Goal: Transaction & Acquisition: Obtain resource

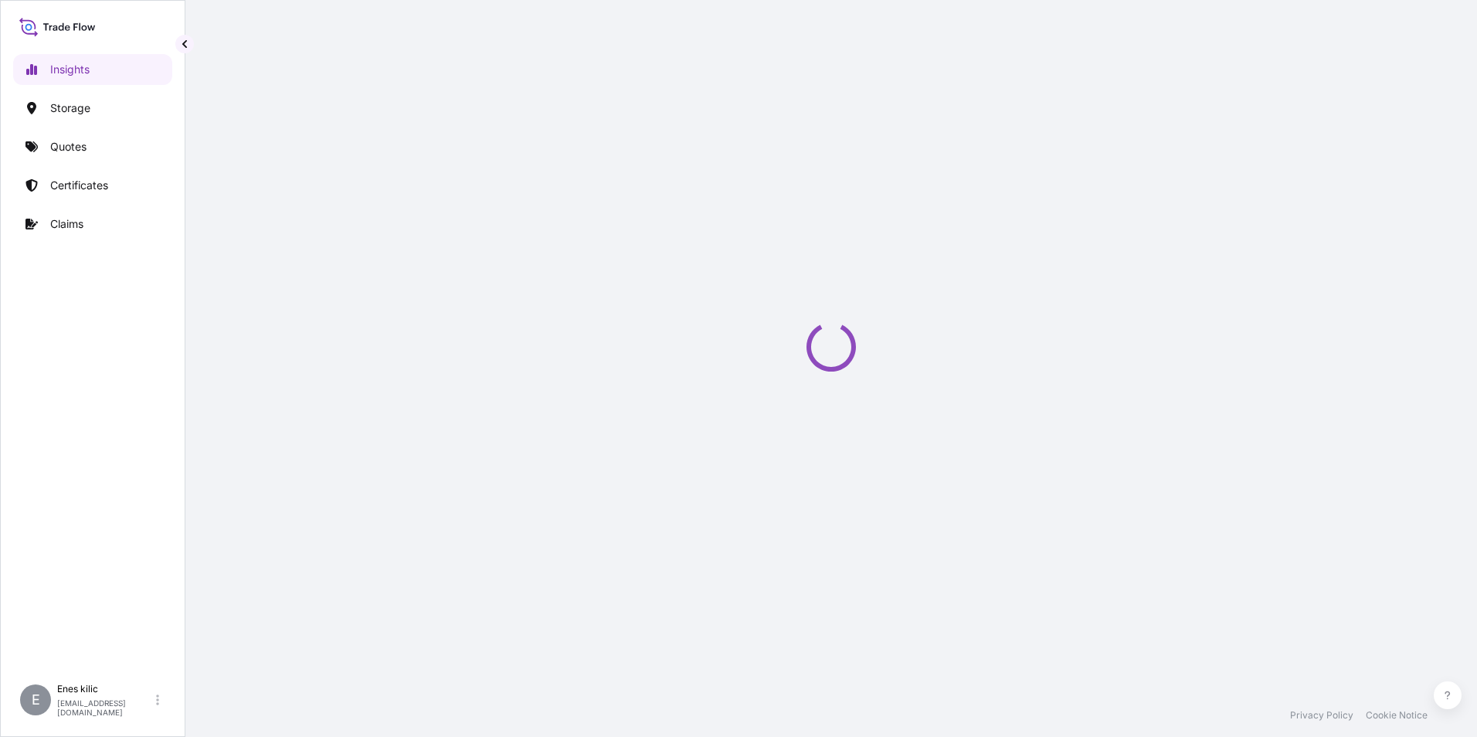
select select "2025"
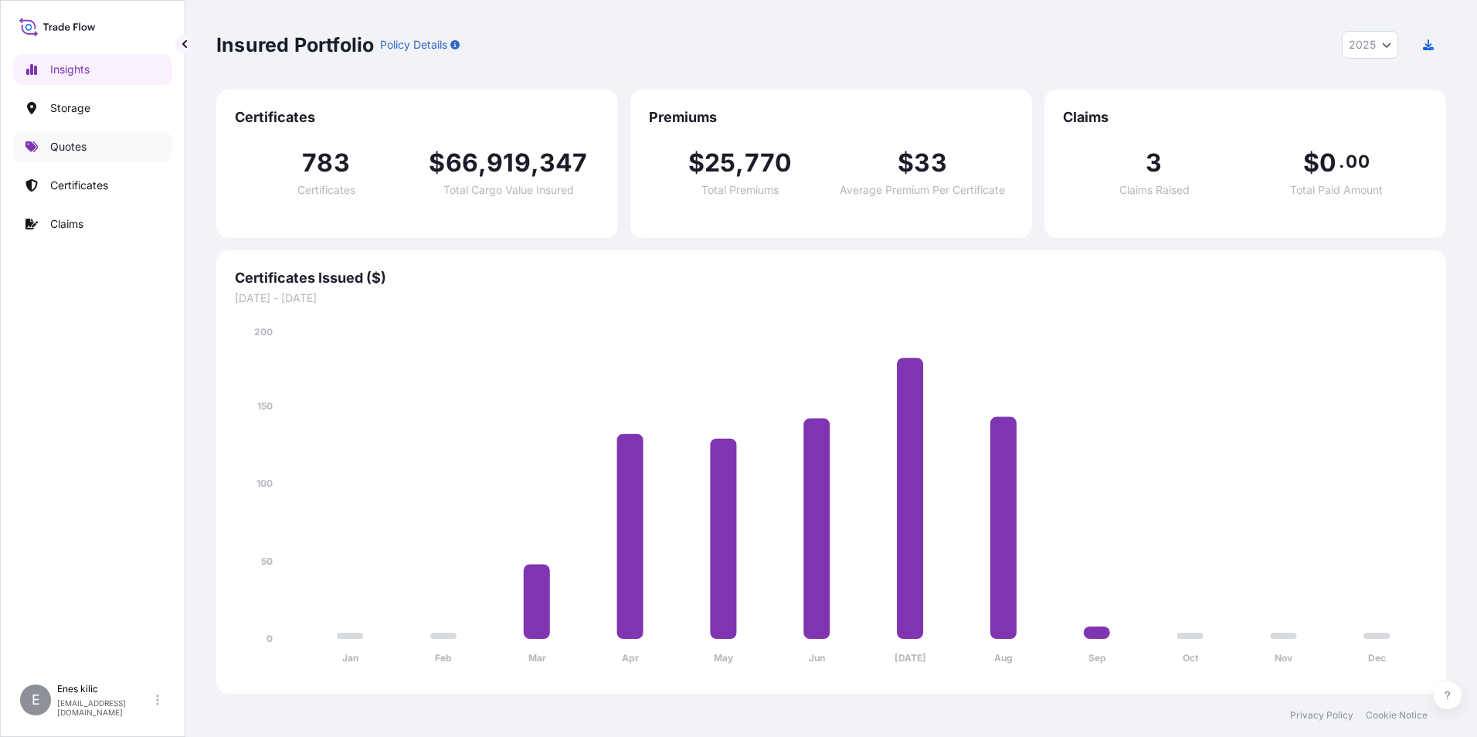
click at [107, 155] on link "Quotes" at bounding box center [92, 146] width 159 height 31
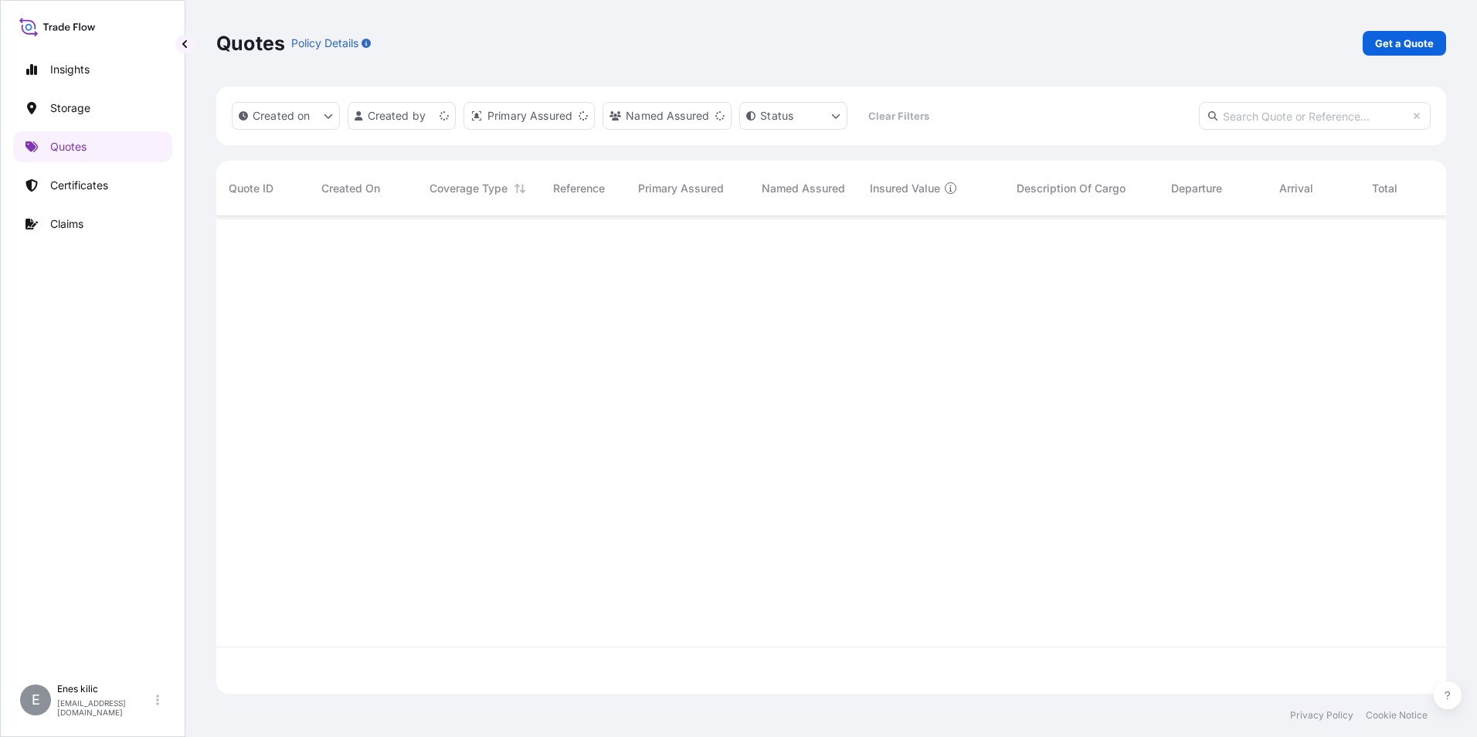
scroll to position [474, 1219]
click at [1419, 41] on p "Get a Quote" at bounding box center [1404, 43] width 59 height 15
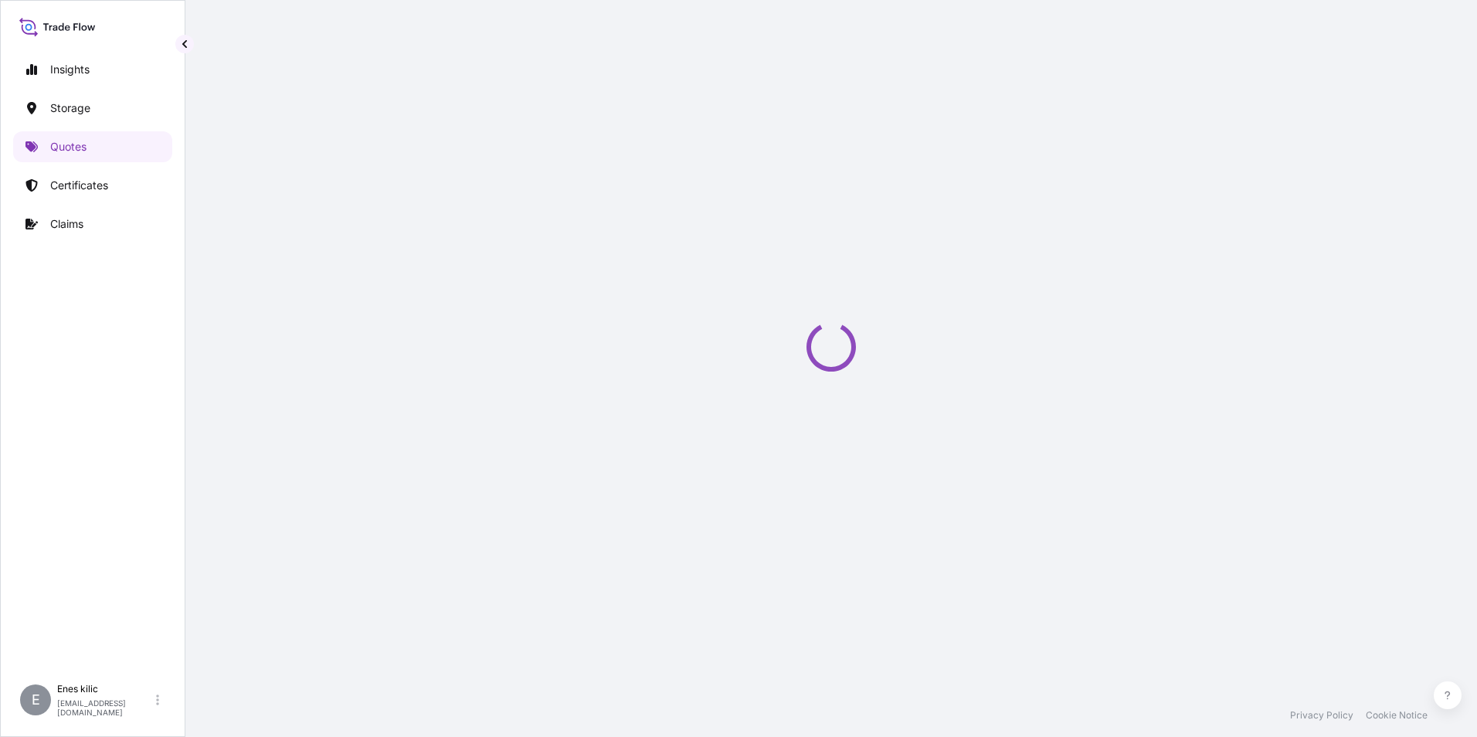
select select "Water"
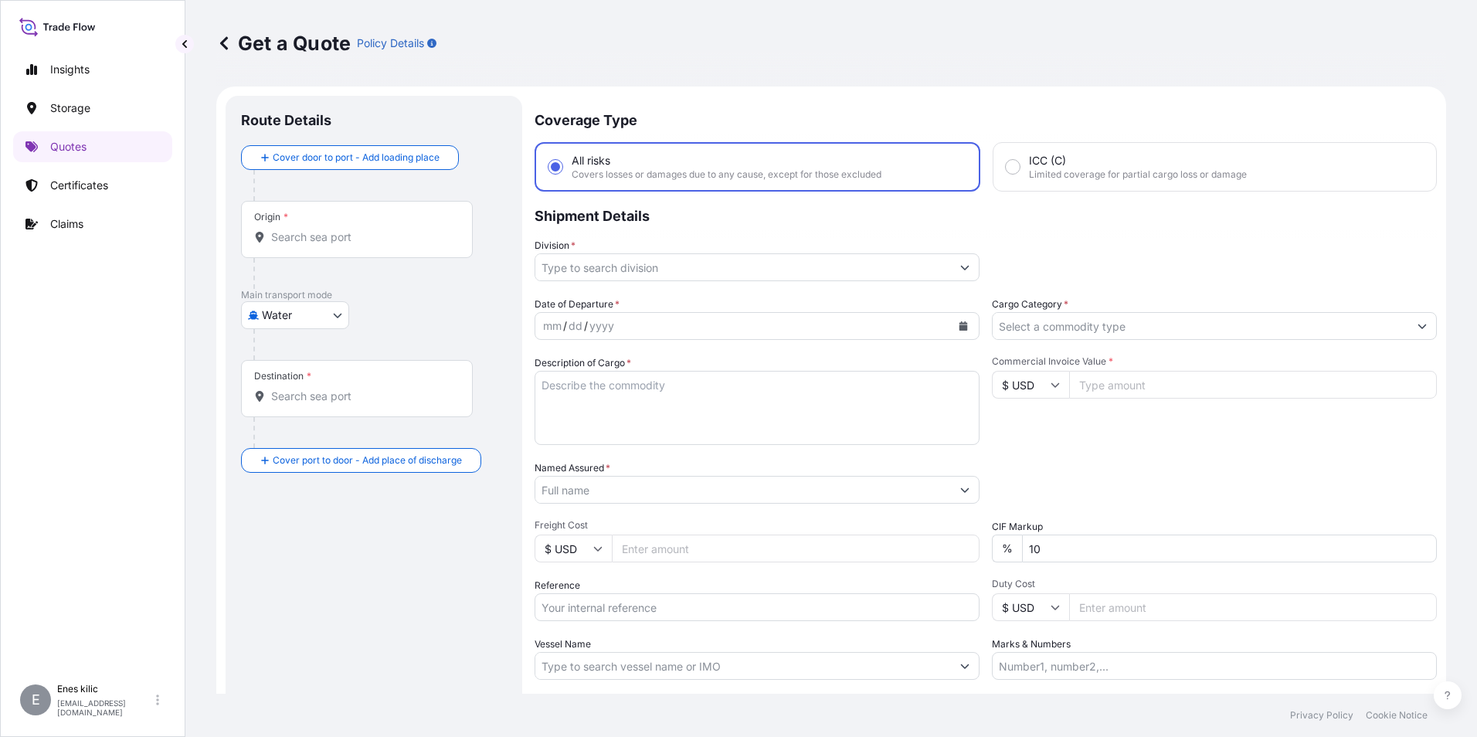
scroll to position [25, 0]
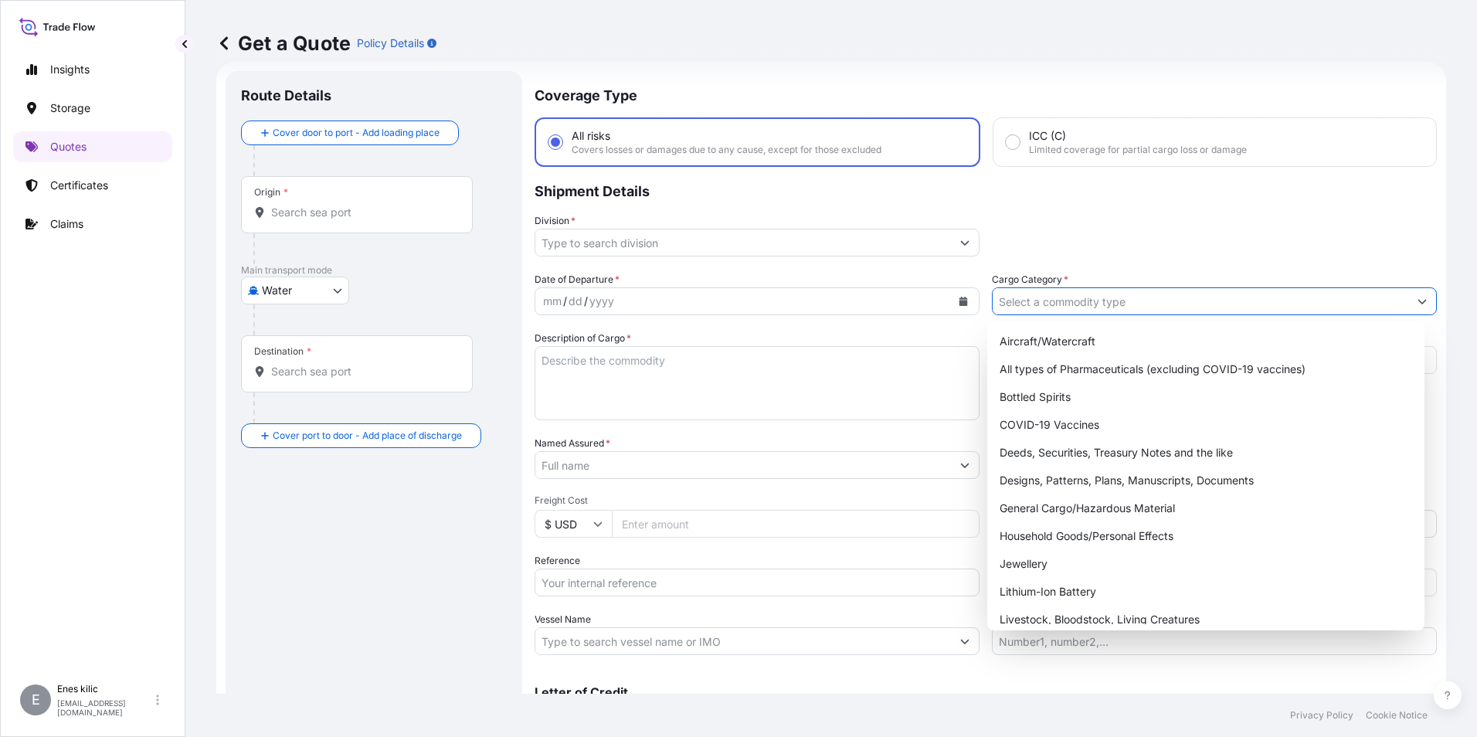
click at [1409, 298] on button "Show suggestions" at bounding box center [1423, 301] width 28 height 28
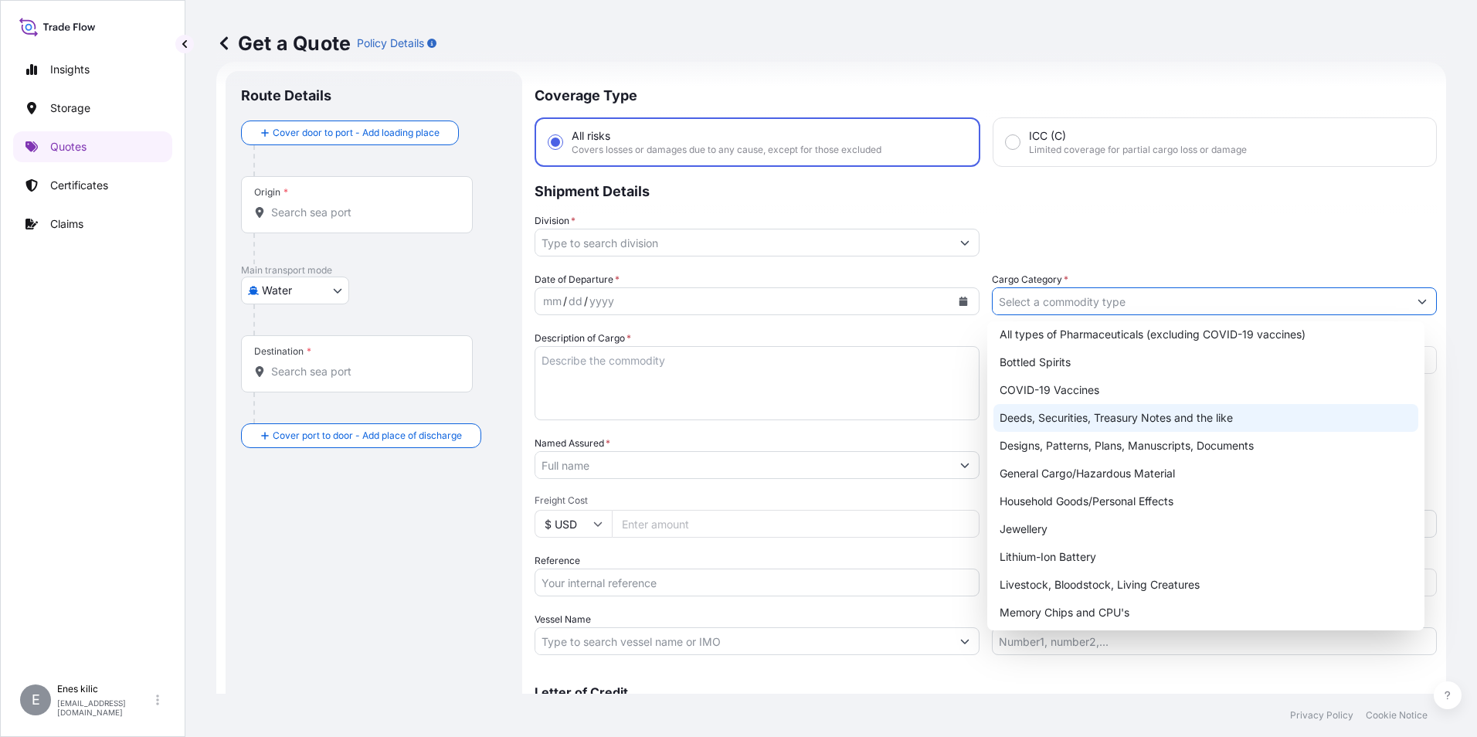
scroll to position [77, 0]
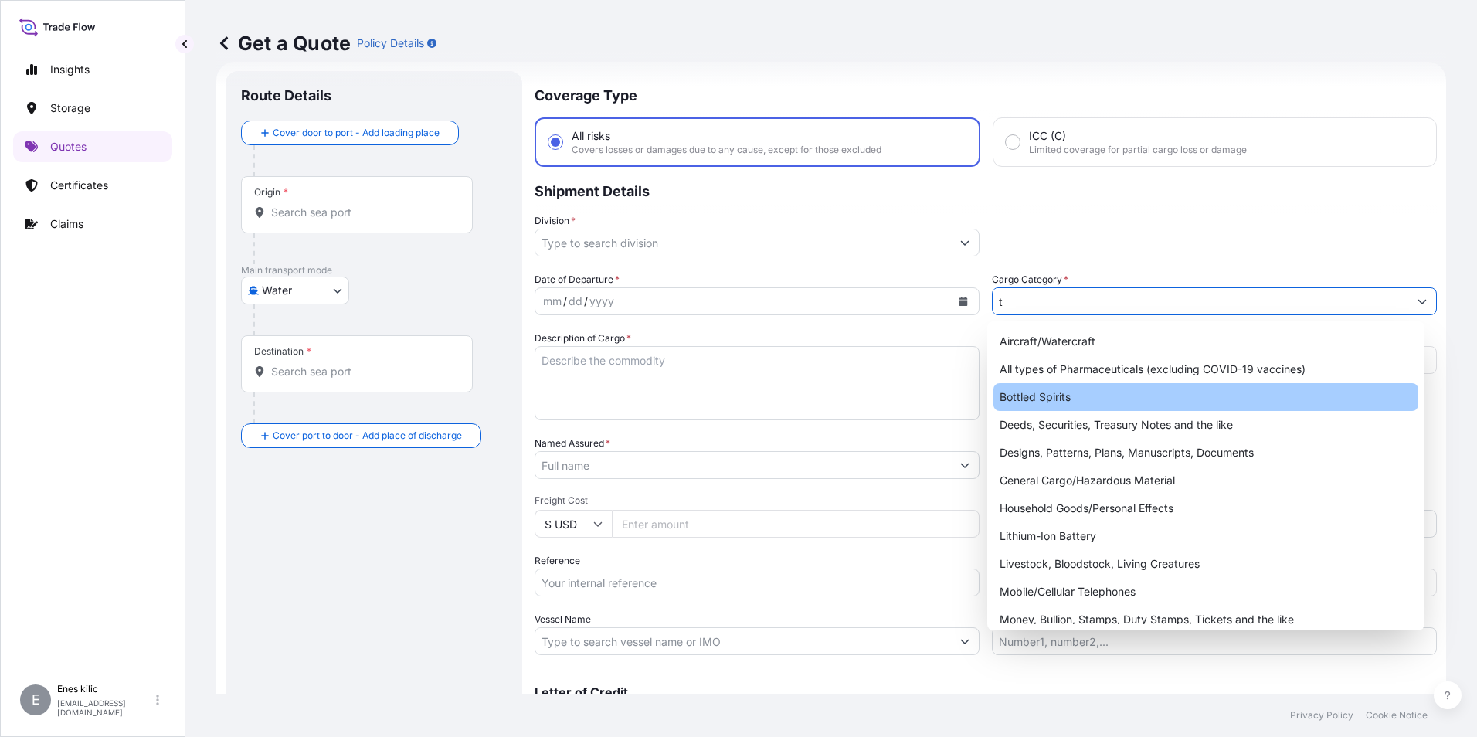
type input "te"
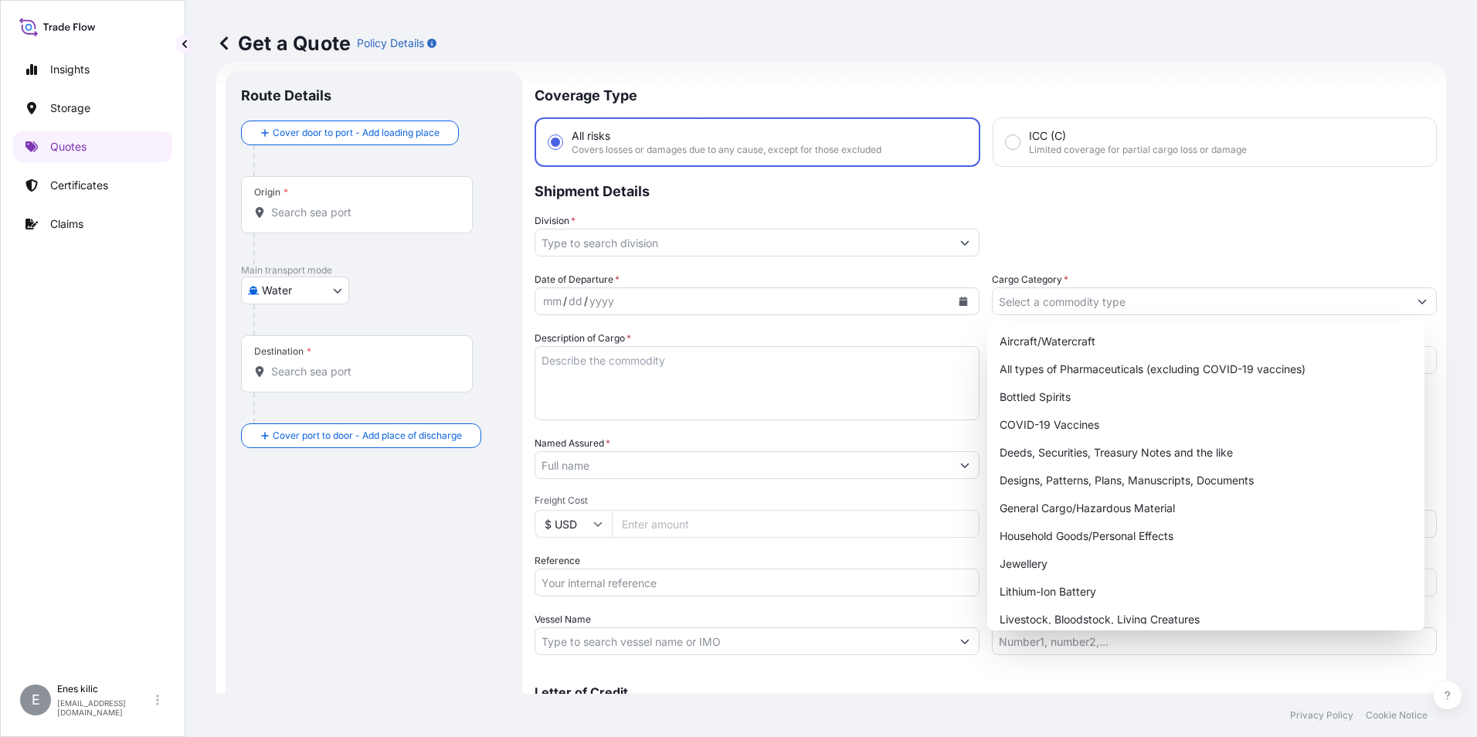
click at [364, 232] on div "Origin *" at bounding box center [357, 204] width 232 height 57
click at [364, 220] on input "Origin *" at bounding box center [362, 212] width 182 height 15
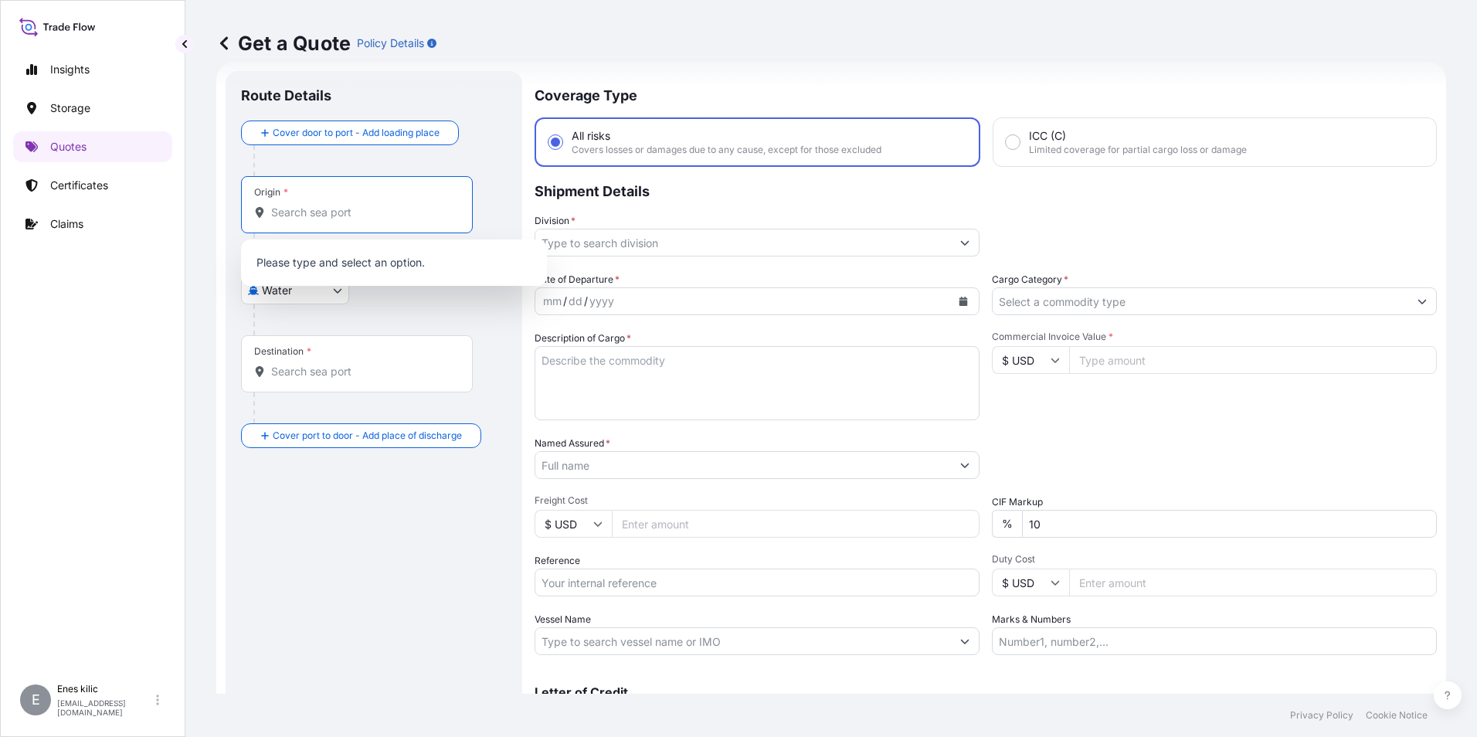
click at [297, 305] on div at bounding box center [379, 319] width 253 height 31
click at [1086, 297] on input "Cargo Category *" at bounding box center [1201, 301] width 416 height 28
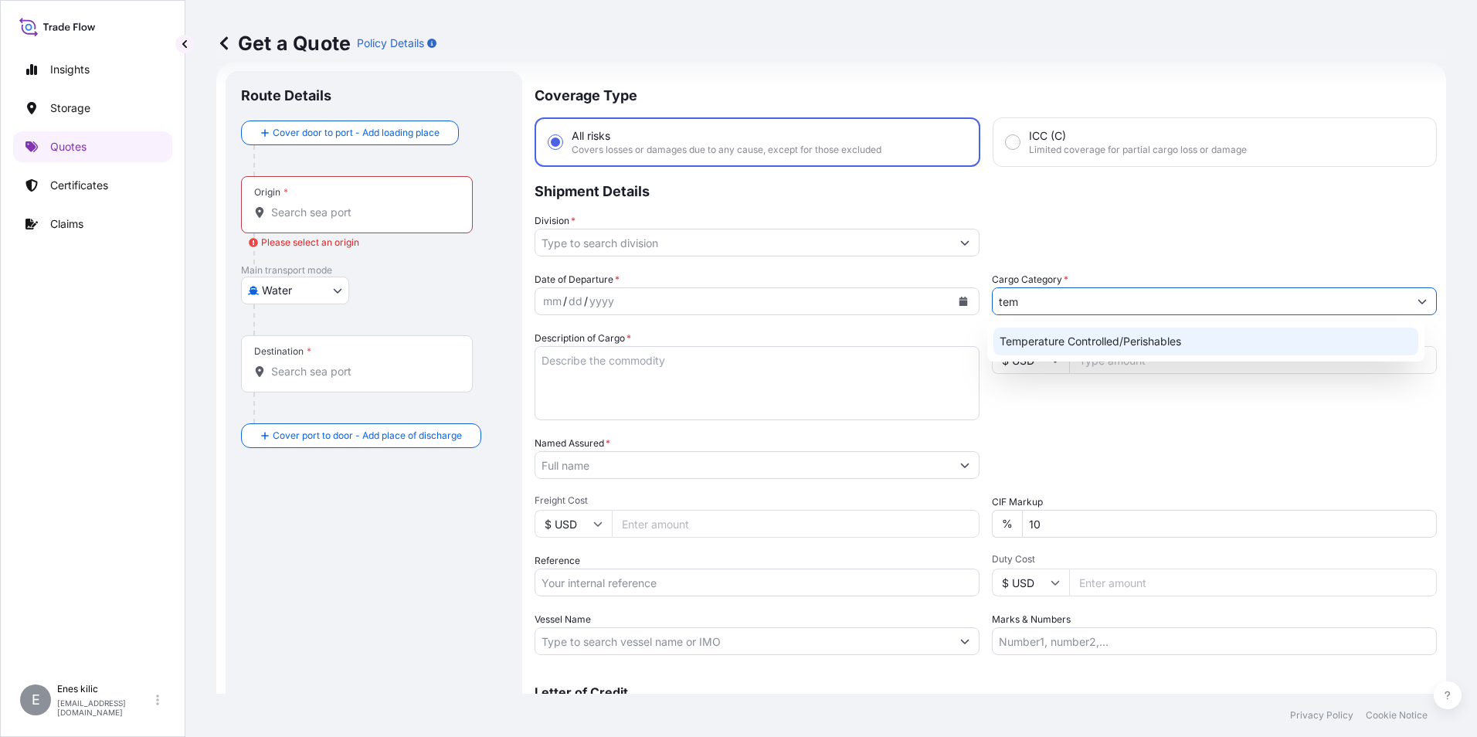
click at [368, 206] on input "Origin * Please select an origin" at bounding box center [362, 212] width 182 height 15
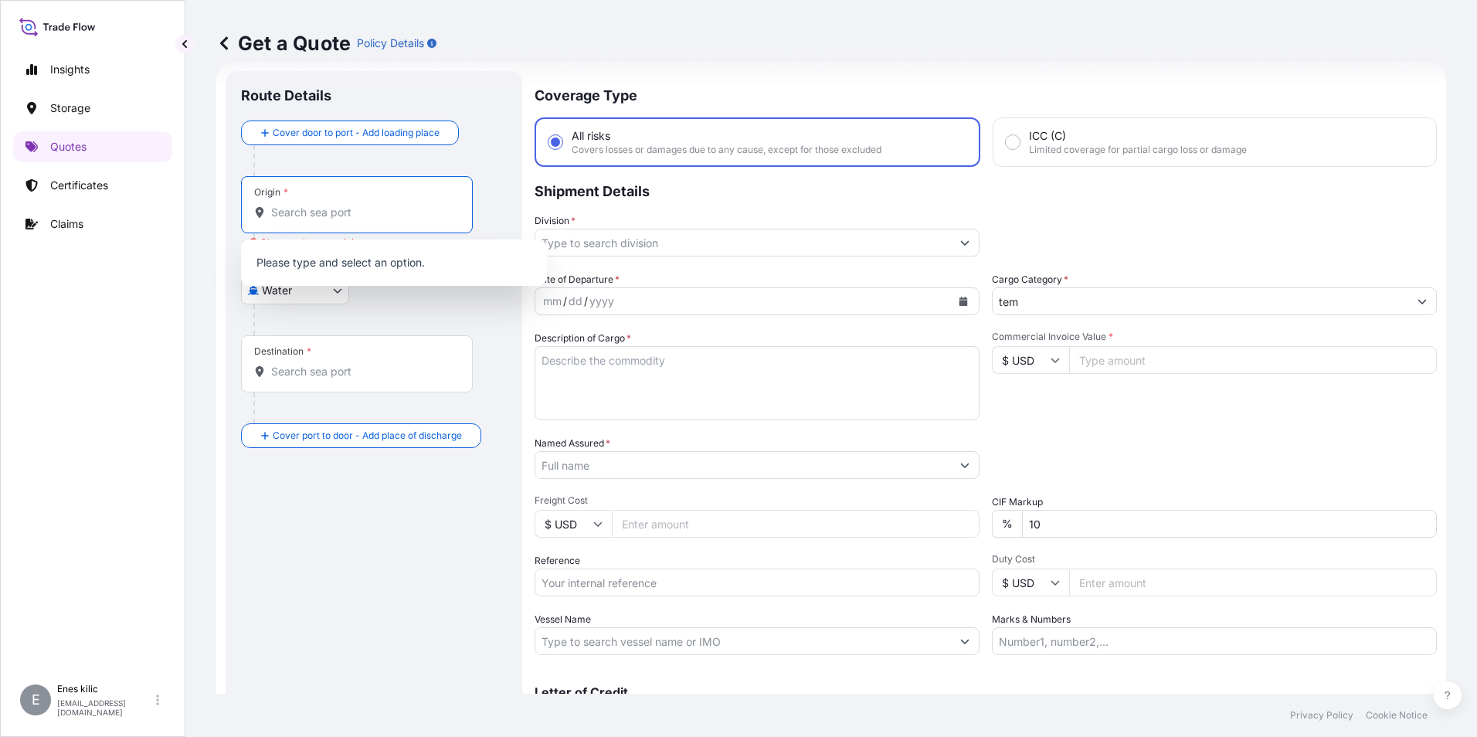
click at [1083, 280] on div "Cargo Category * tem" at bounding box center [1214, 293] width 445 height 43
click at [1082, 300] on input "tem" at bounding box center [1201, 301] width 416 height 28
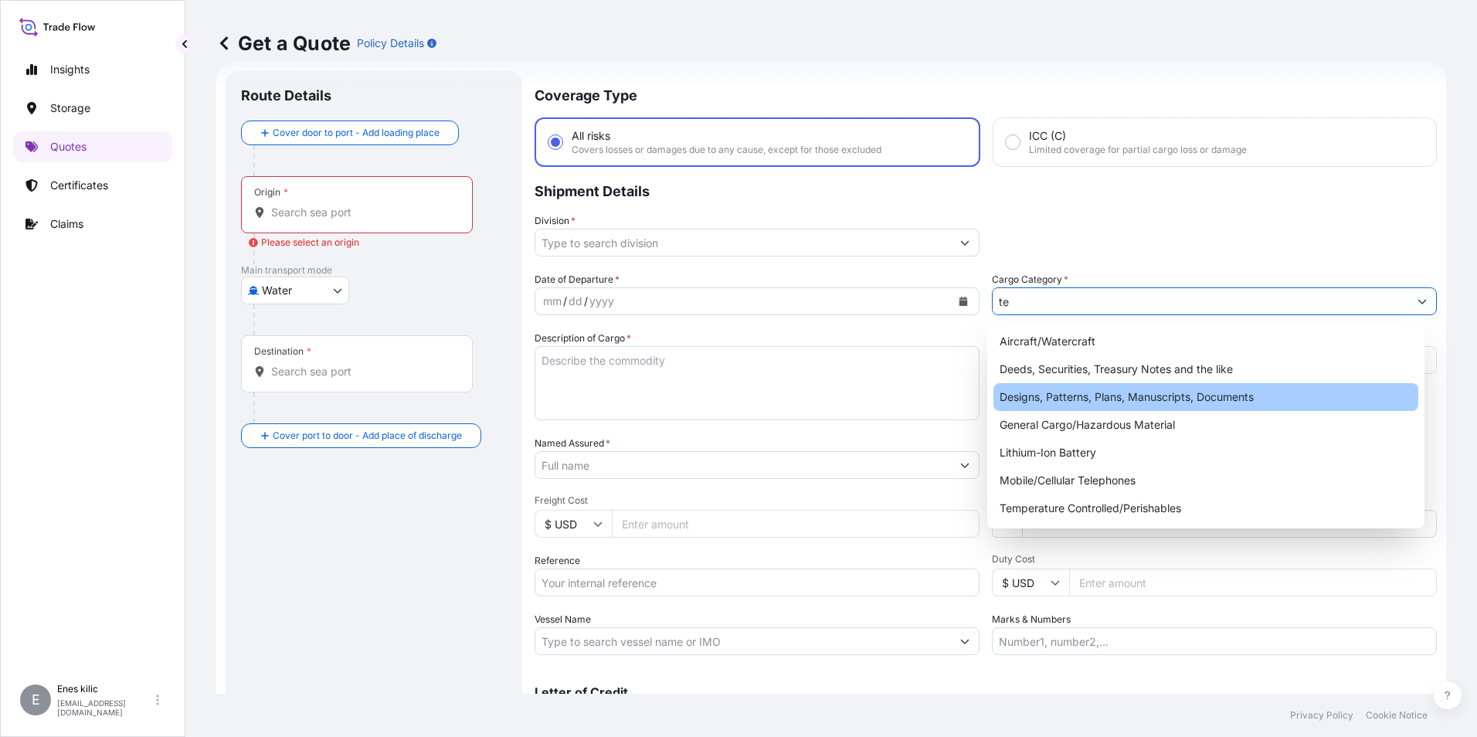
type input "t"
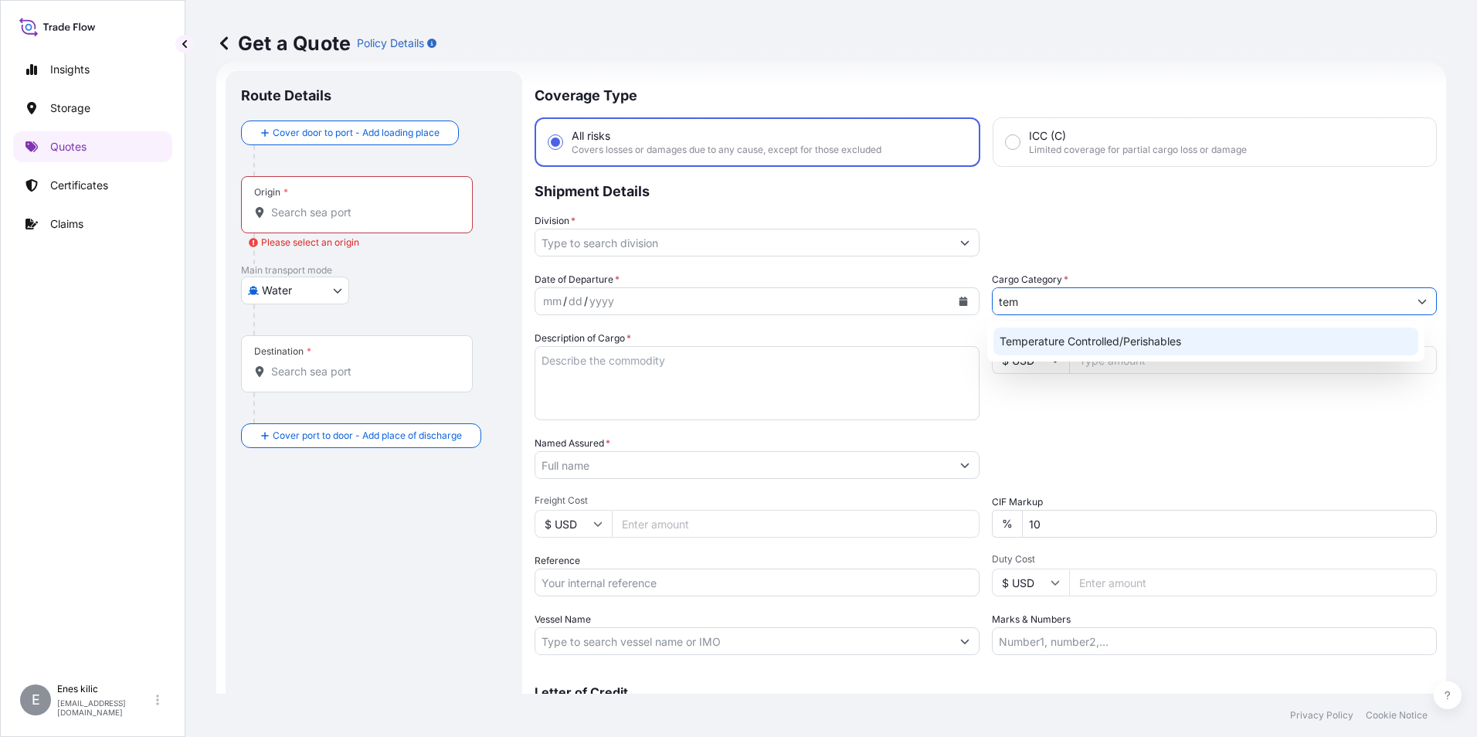
click at [1090, 335] on div "Temperature Controlled/Perishables" at bounding box center [1207, 342] width 426 height 28
type input "Temperature Controlled/Perishables"
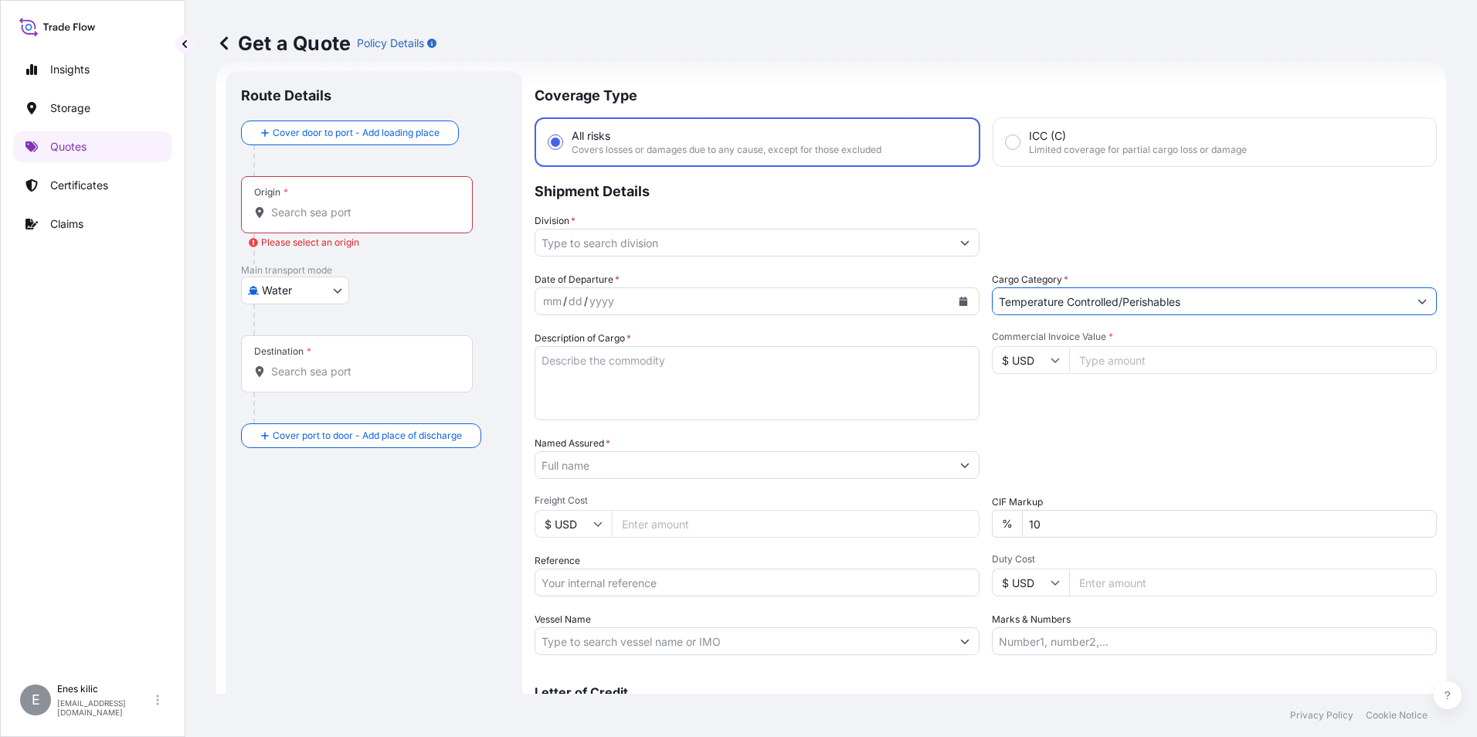
click at [641, 250] on input "Division *" at bounding box center [743, 243] width 416 height 28
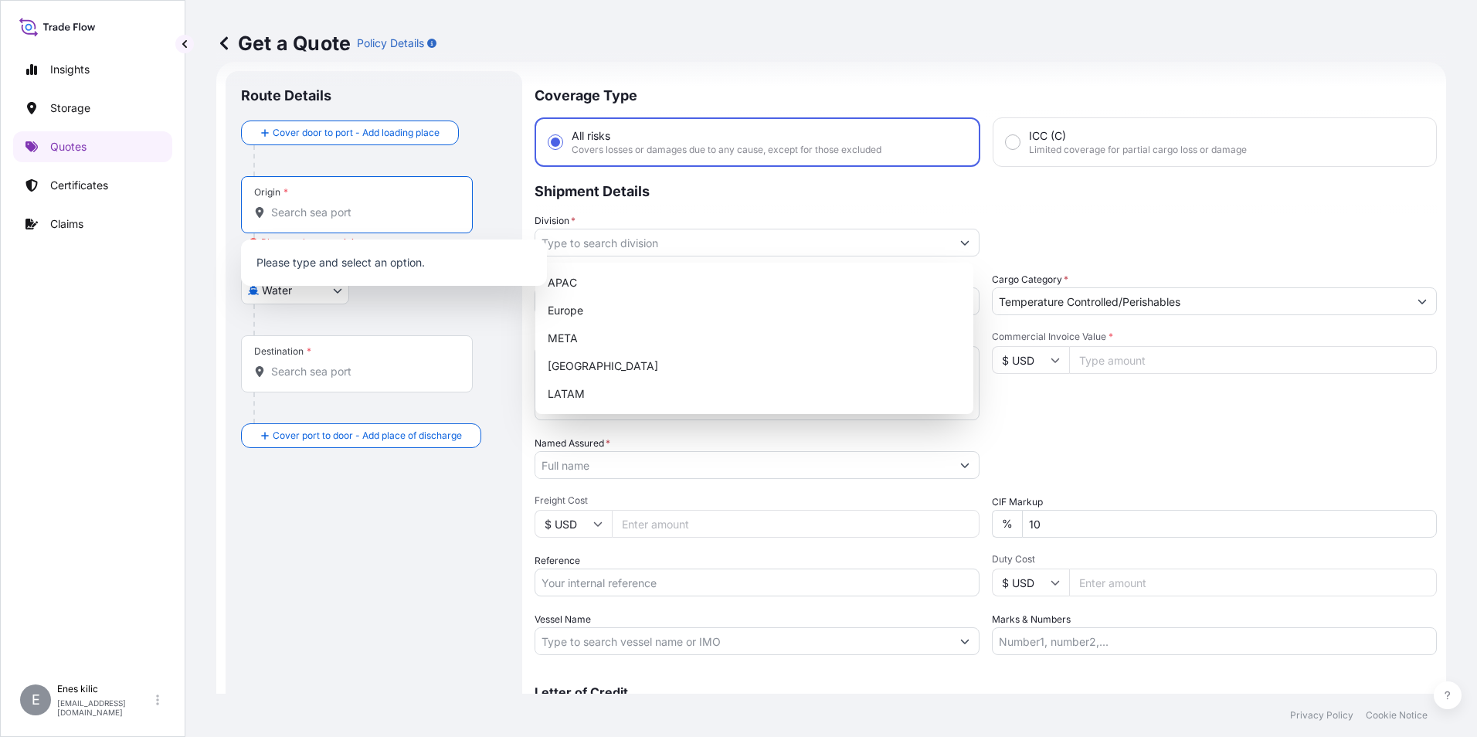
click at [321, 206] on input "Origin * Please select an origin" at bounding box center [362, 212] width 182 height 15
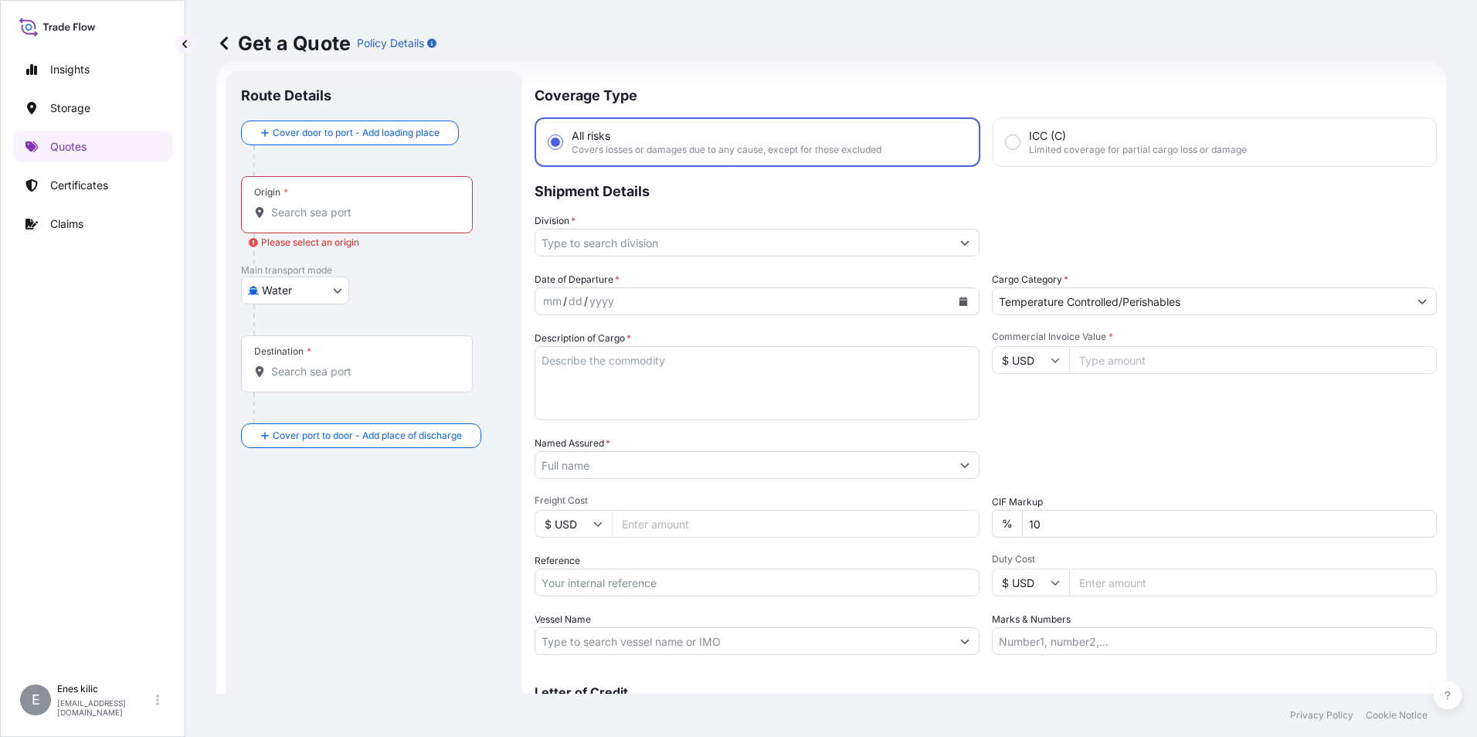
click at [318, 298] on body "Insights Storage Quotes Certificates Claims E Enes kilic enes.kilic@psabdp.com …" at bounding box center [738, 368] width 1477 height 737
click at [302, 338] on div "Air" at bounding box center [295, 331] width 96 height 28
select select "Air"
click at [316, 223] on input "Origin *" at bounding box center [362, 218] width 182 height 15
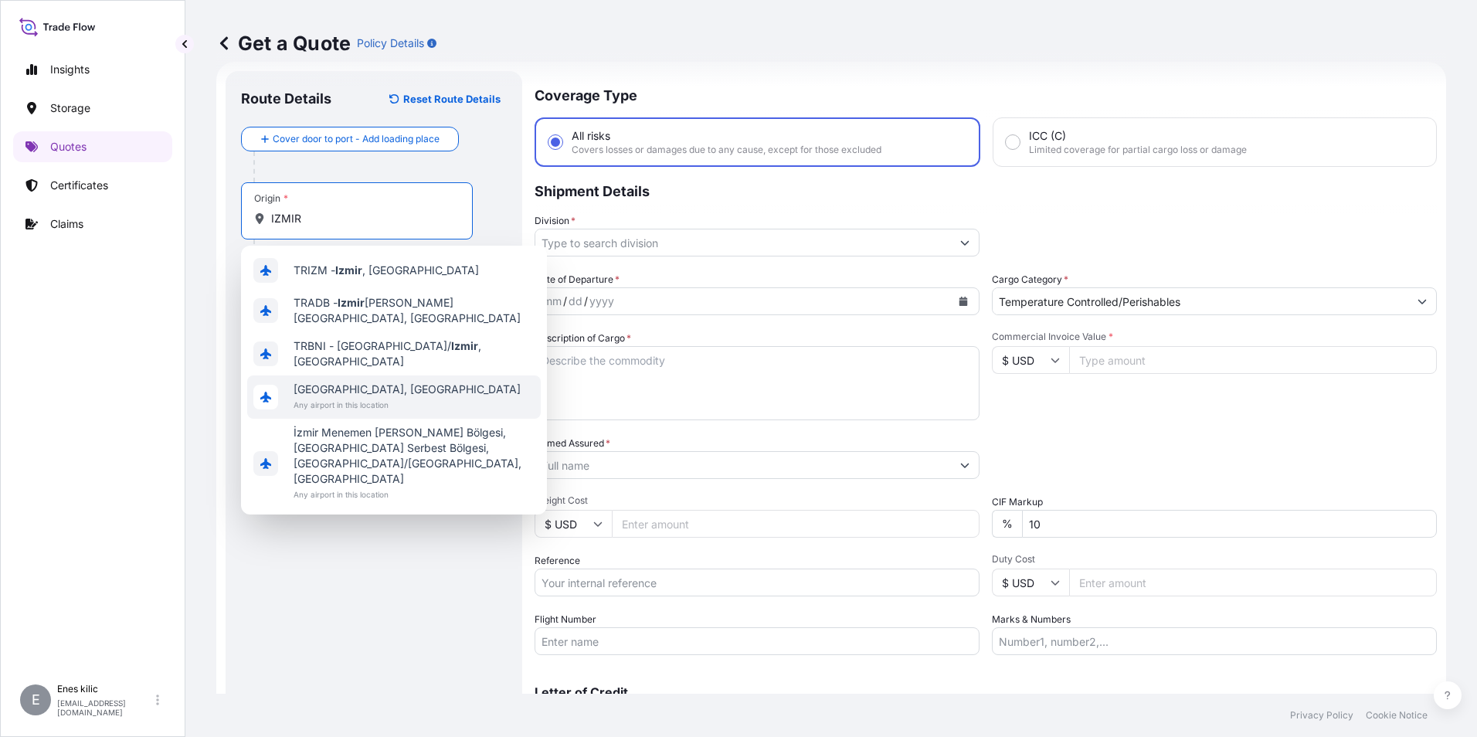
click at [373, 387] on span "İzmir, Türkiye" at bounding box center [407, 389] width 227 height 15
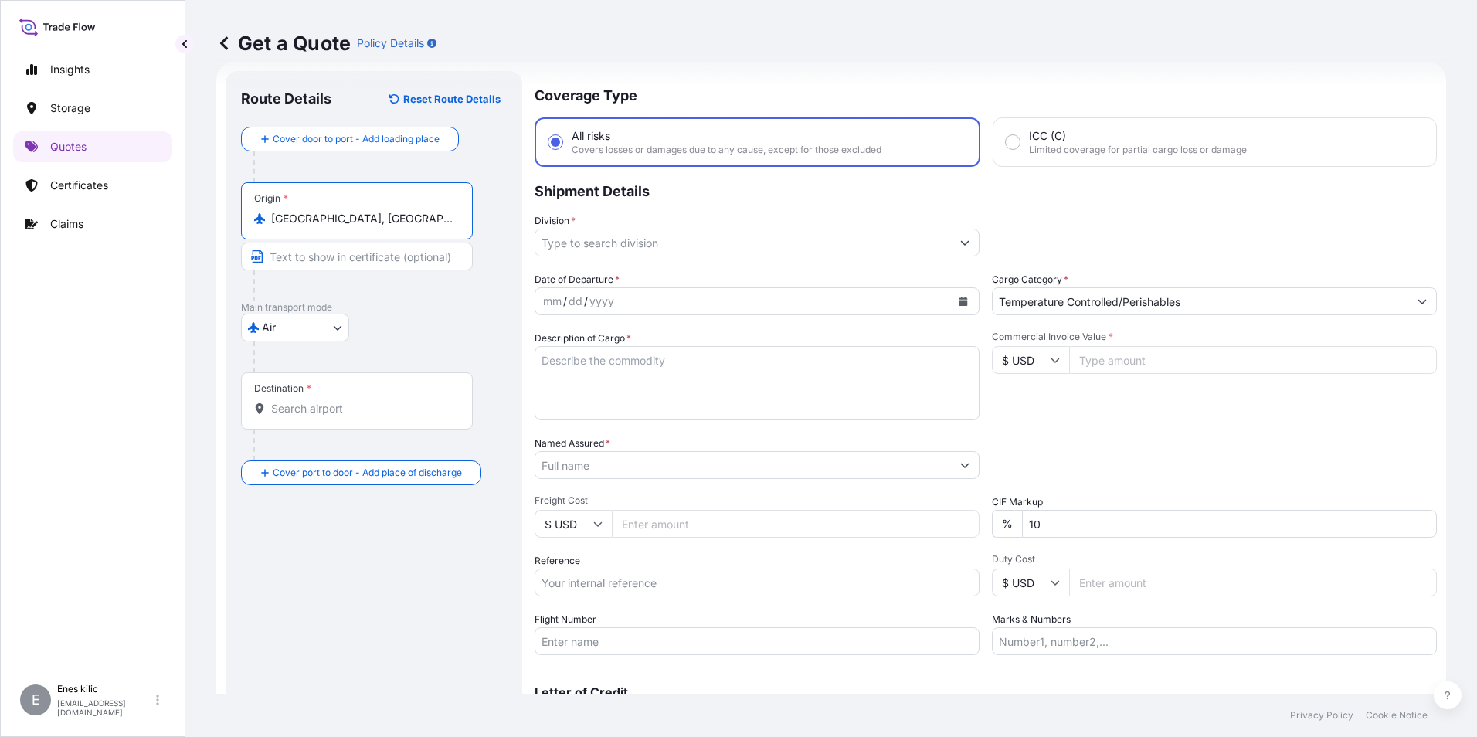
type input "İzmir, Türkiye"
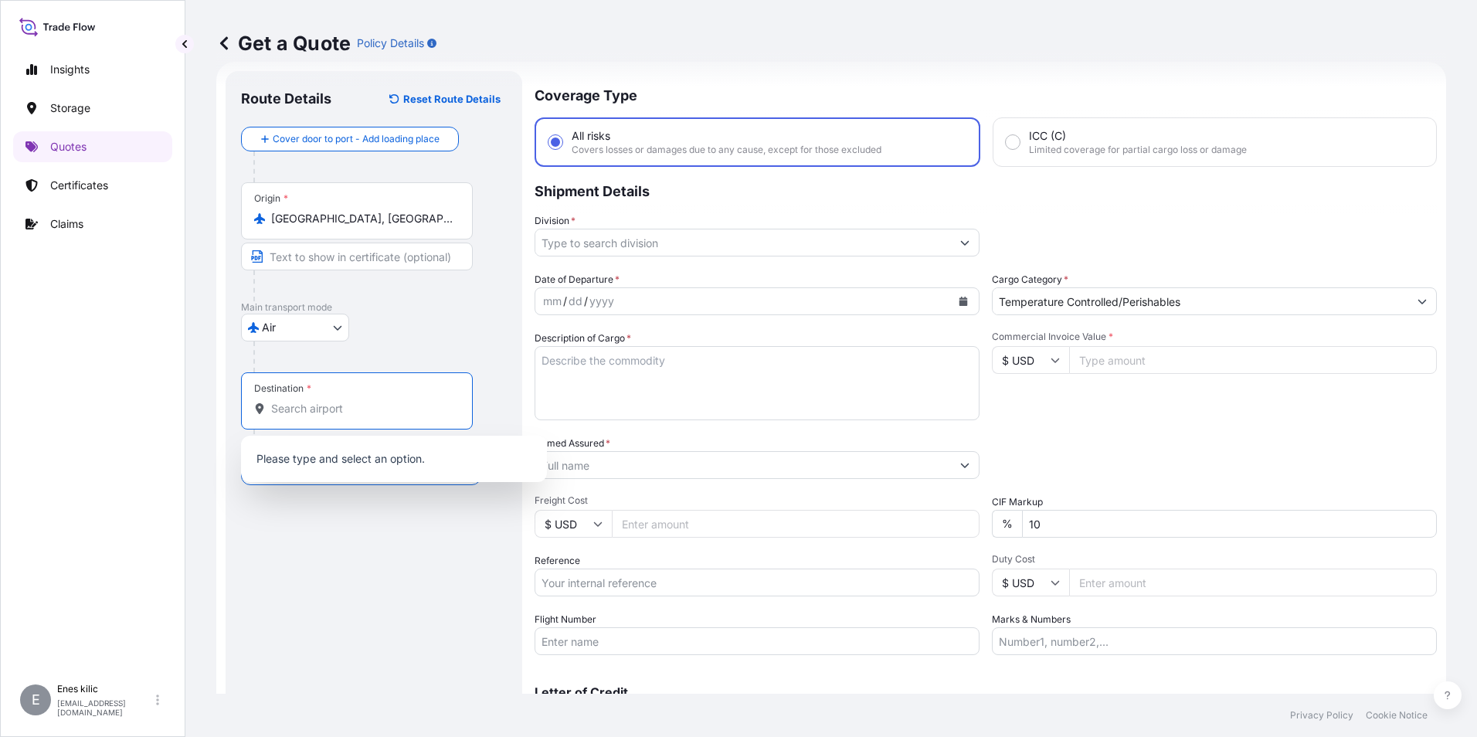
click at [326, 402] on input "Destination *" at bounding box center [362, 408] width 182 height 15
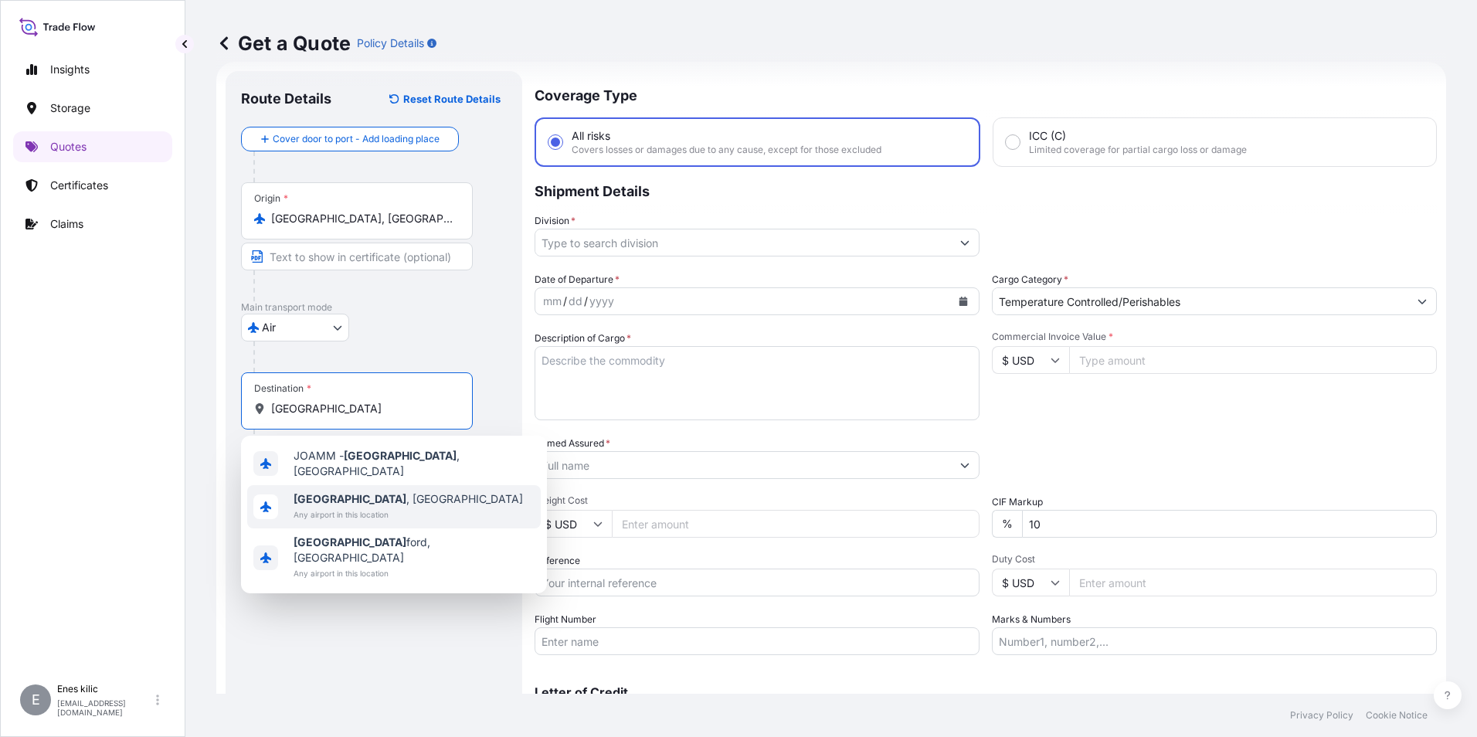
click at [393, 496] on div "Amman , Jordan Any airport in this location" at bounding box center [394, 506] width 294 height 43
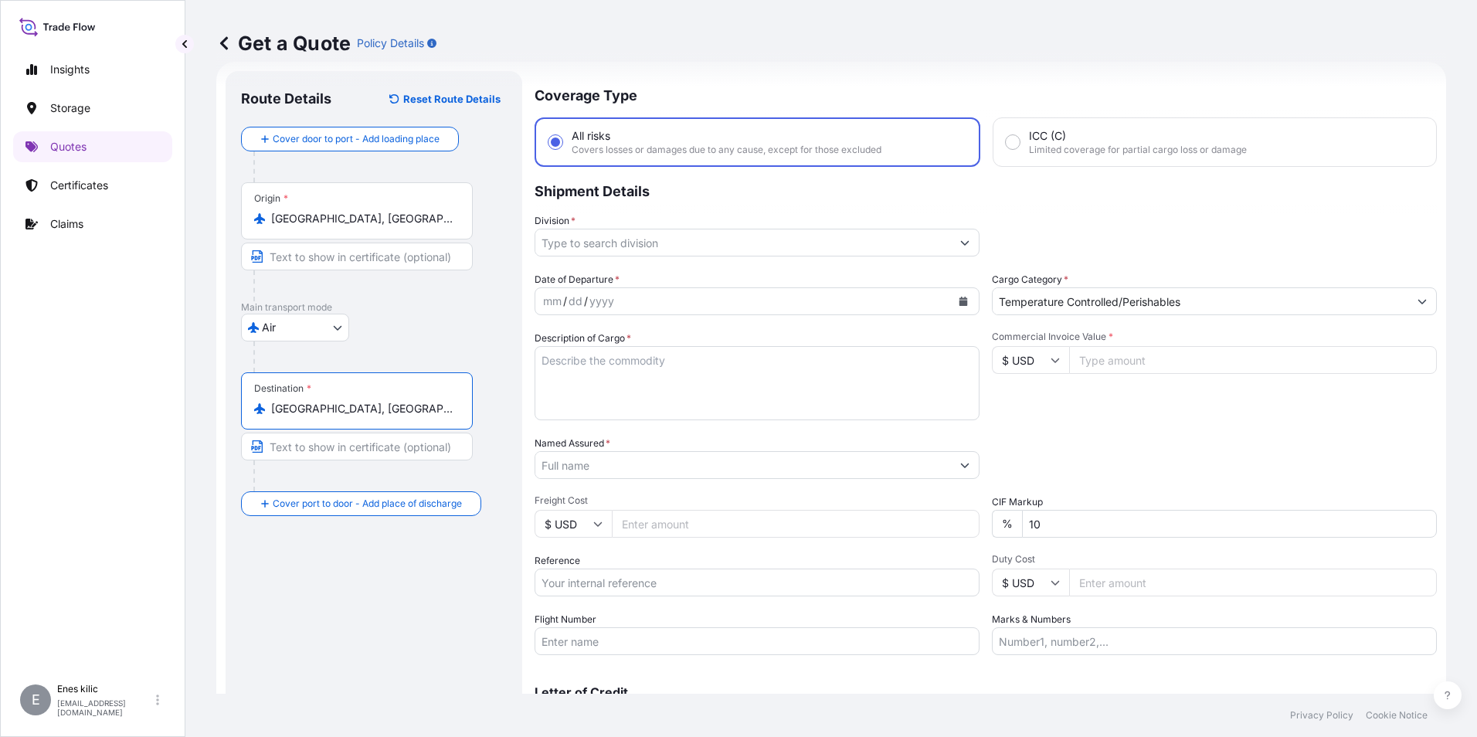
type input "Amman, Jordan"
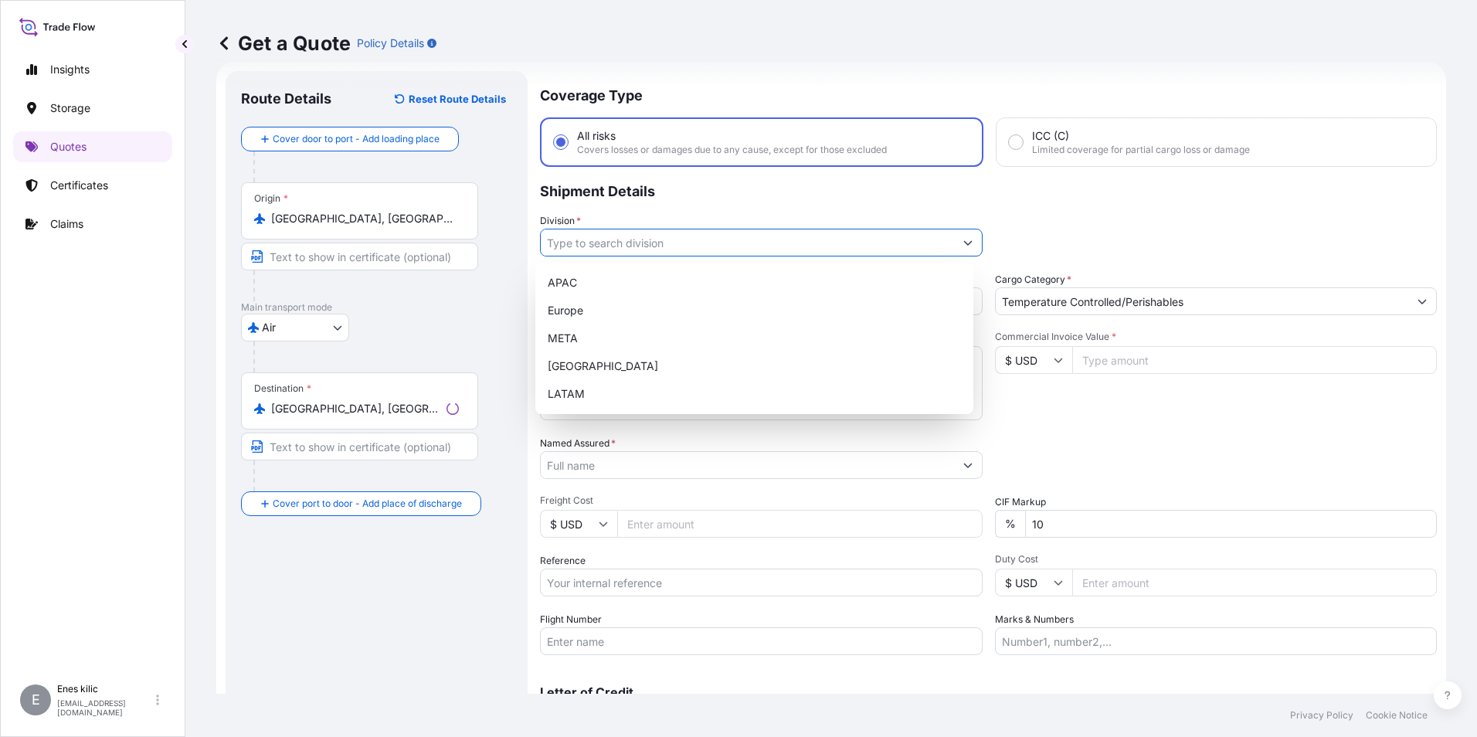
click at [656, 236] on input "Division *" at bounding box center [747, 243] width 413 height 28
click at [627, 338] on div "META" at bounding box center [755, 339] width 426 height 28
type input "META"
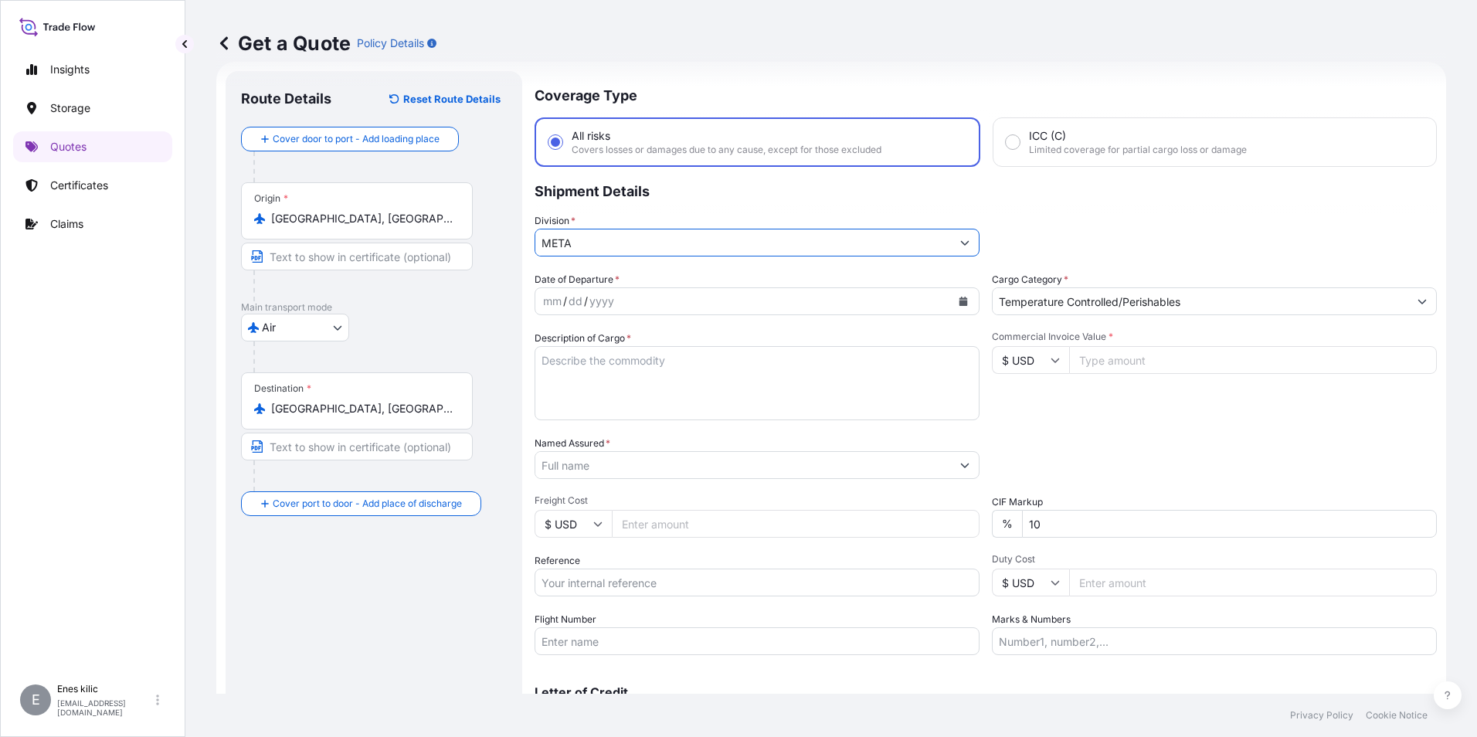
click at [957, 296] on button "Calendar" at bounding box center [963, 301] width 25 height 25
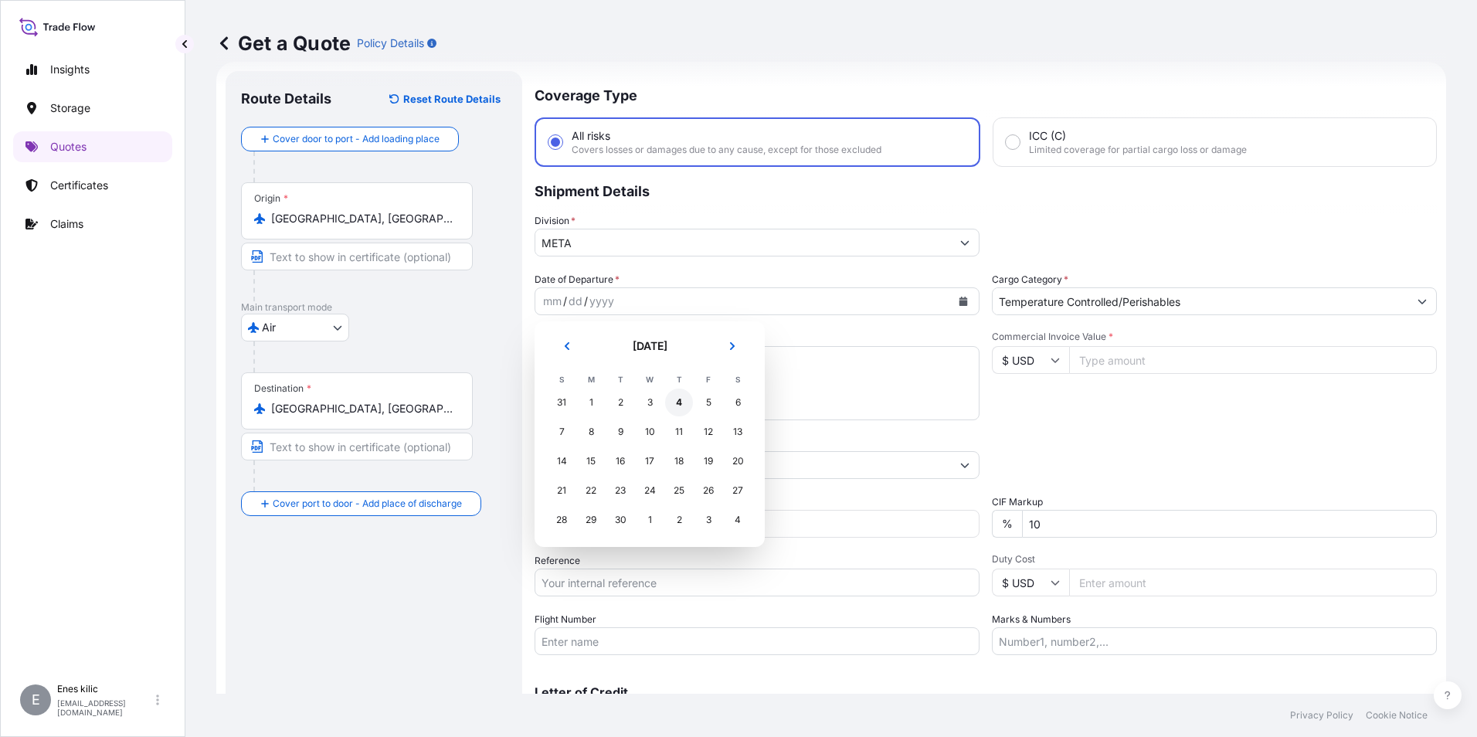
click at [685, 399] on div "4" at bounding box center [679, 403] width 28 height 28
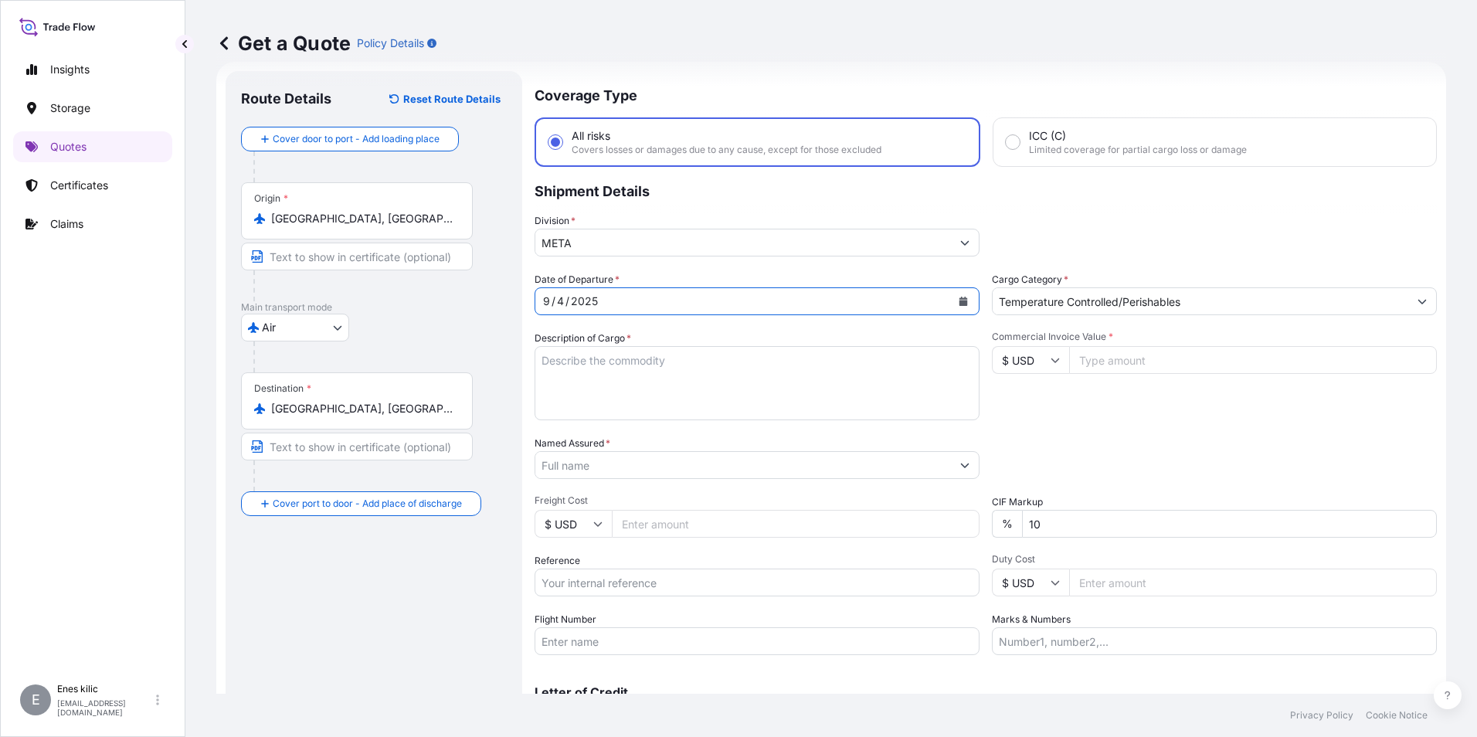
click at [610, 354] on textarea "Description of Cargo *" at bounding box center [757, 383] width 445 height 74
click at [586, 369] on textarea "Description of Cargo *" at bounding box center [757, 383] width 445 height 74
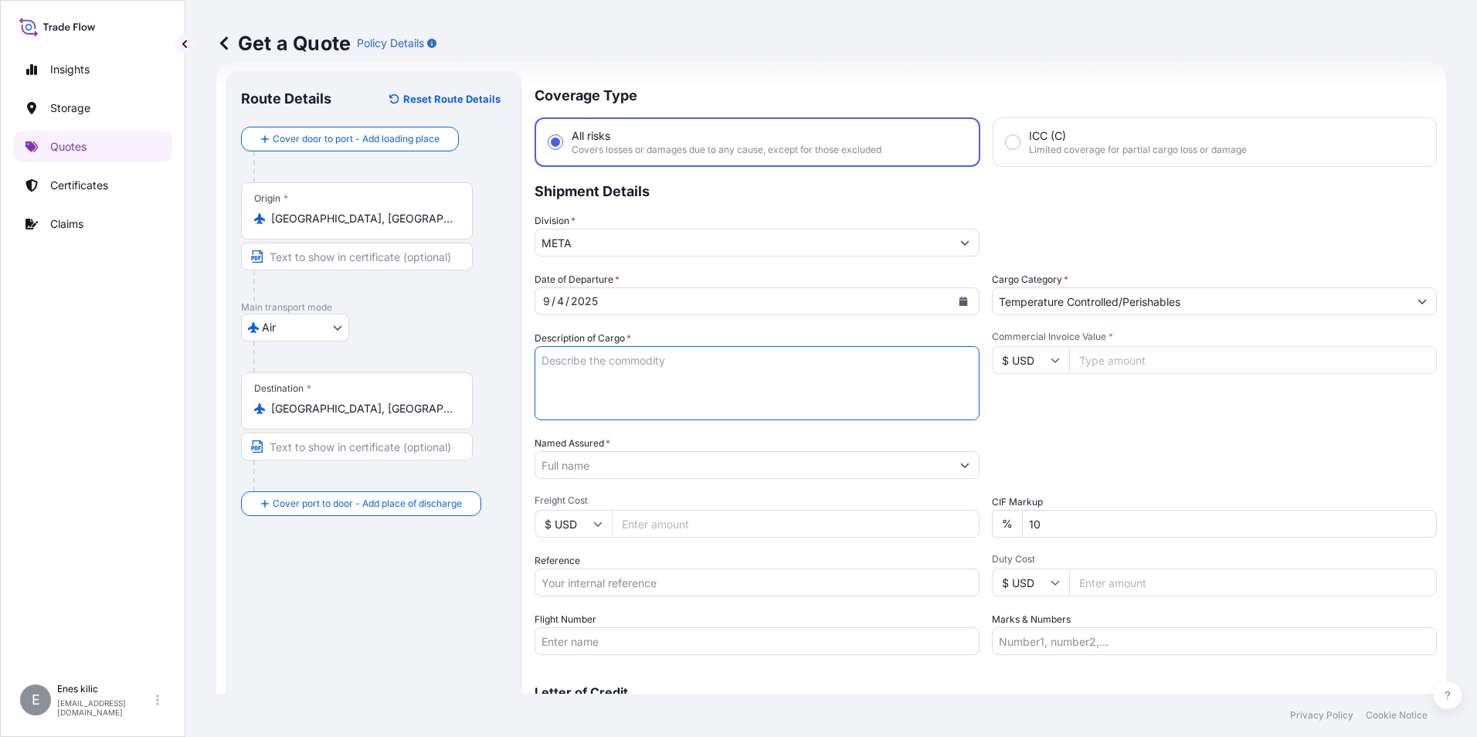
paste textarea "VETERINARY VACCINATION"
click at [660, 376] on textarea "VETERINARY VACCINATION" at bounding box center [757, 383] width 445 height 74
paste textarea "1 PC 270 KG"
drag, startPoint x: 631, startPoint y: 384, endPoint x: 688, endPoint y: 381, distance: 56.5
click at [633, 384] on textarea "VETERINARY VACCINATION 1 PC 270 KG" at bounding box center [757, 383] width 445 height 74
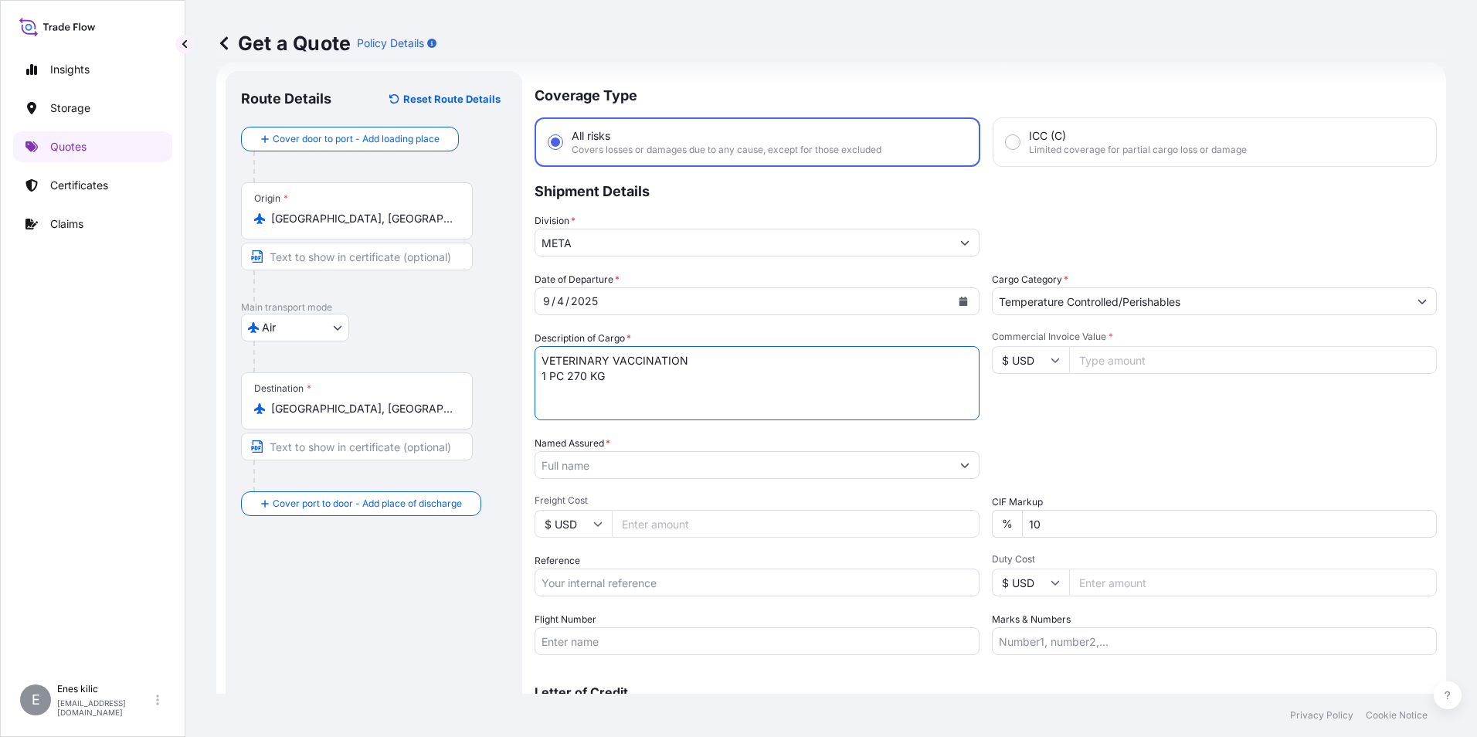
paste textarea "235 5747 5876"
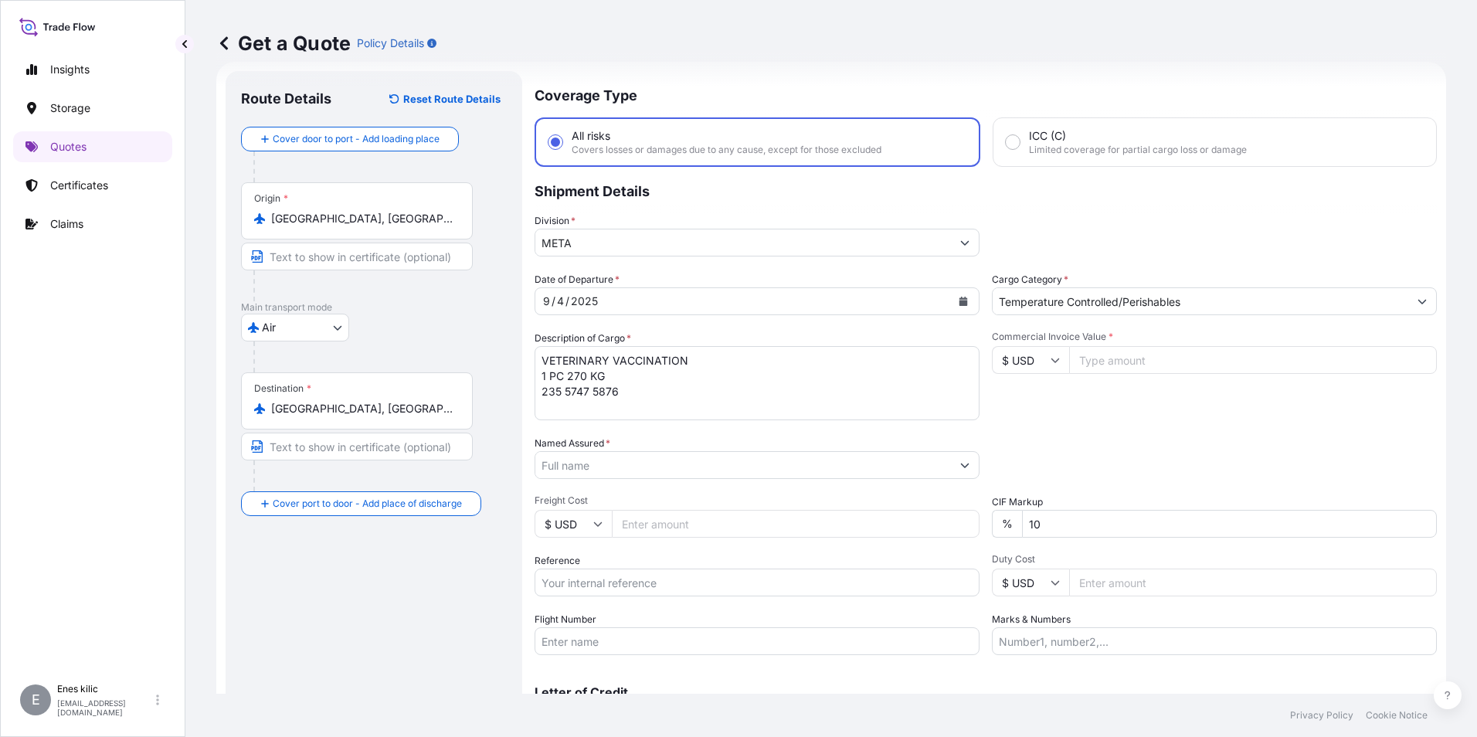
click at [661, 376] on textarea "VETERINARY VACCINATION 1 PC 270 KG 235 5747 5876" at bounding box center [757, 383] width 445 height 74
click at [679, 386] on textarea "VETERINARY VACCINATION 1 PC 270 KG 235 5747 5876" at bounding box center [757, 383] width 445 height 74
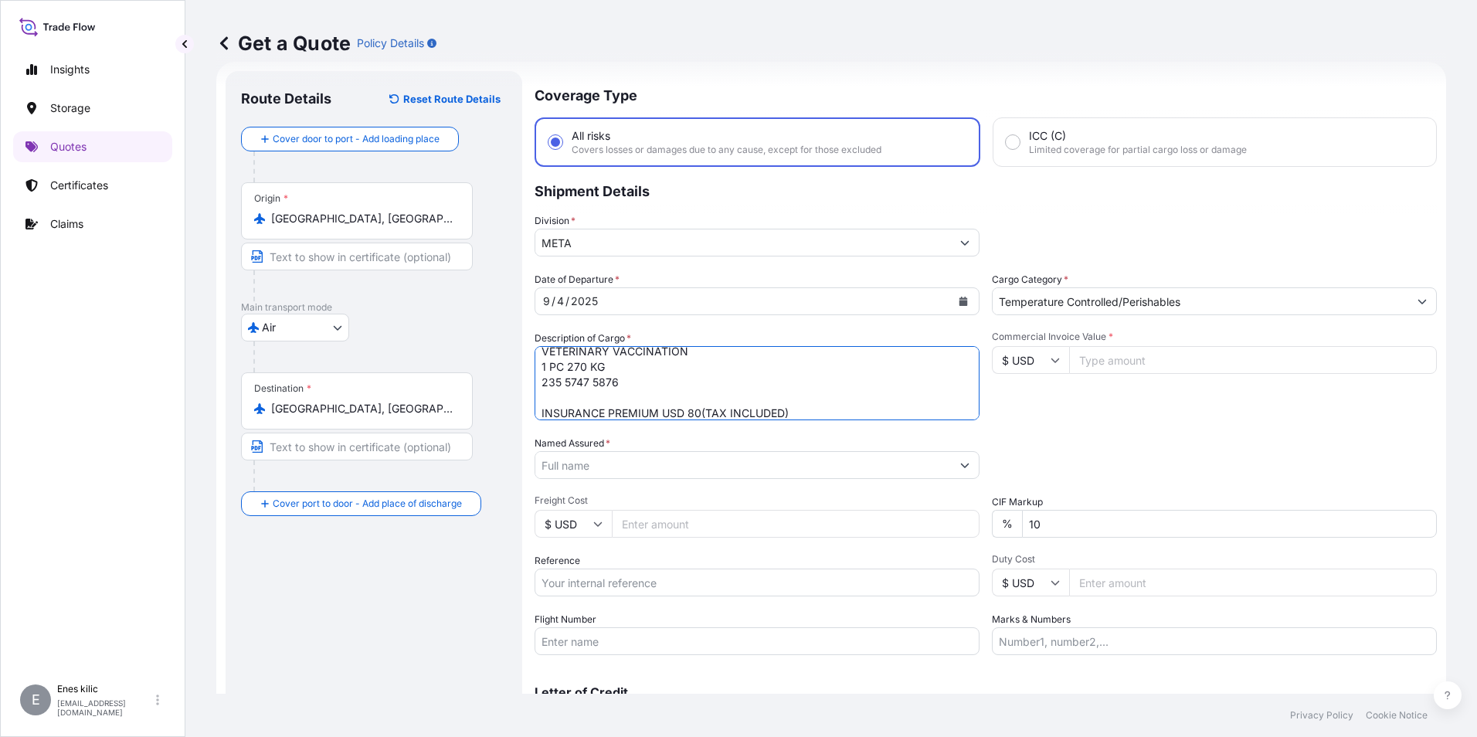
type textarea "VETERINARY VACCINATION 1 PC 270 KG 235 5747 5876 INSURANCE PREMIUM USD 80(TAX I…"
click at [1157, 369] on input "Commercial Invoice Value *" at bounding box center [1253, 360] width 368 height 28
type input "12996.50"
click at [1085, 432] on div "Date of Departure * 9 / 4 / 2025 Cargo Category * Temperature Controlled/Perish…" at bounding box center [986, 463] width 903 height 383
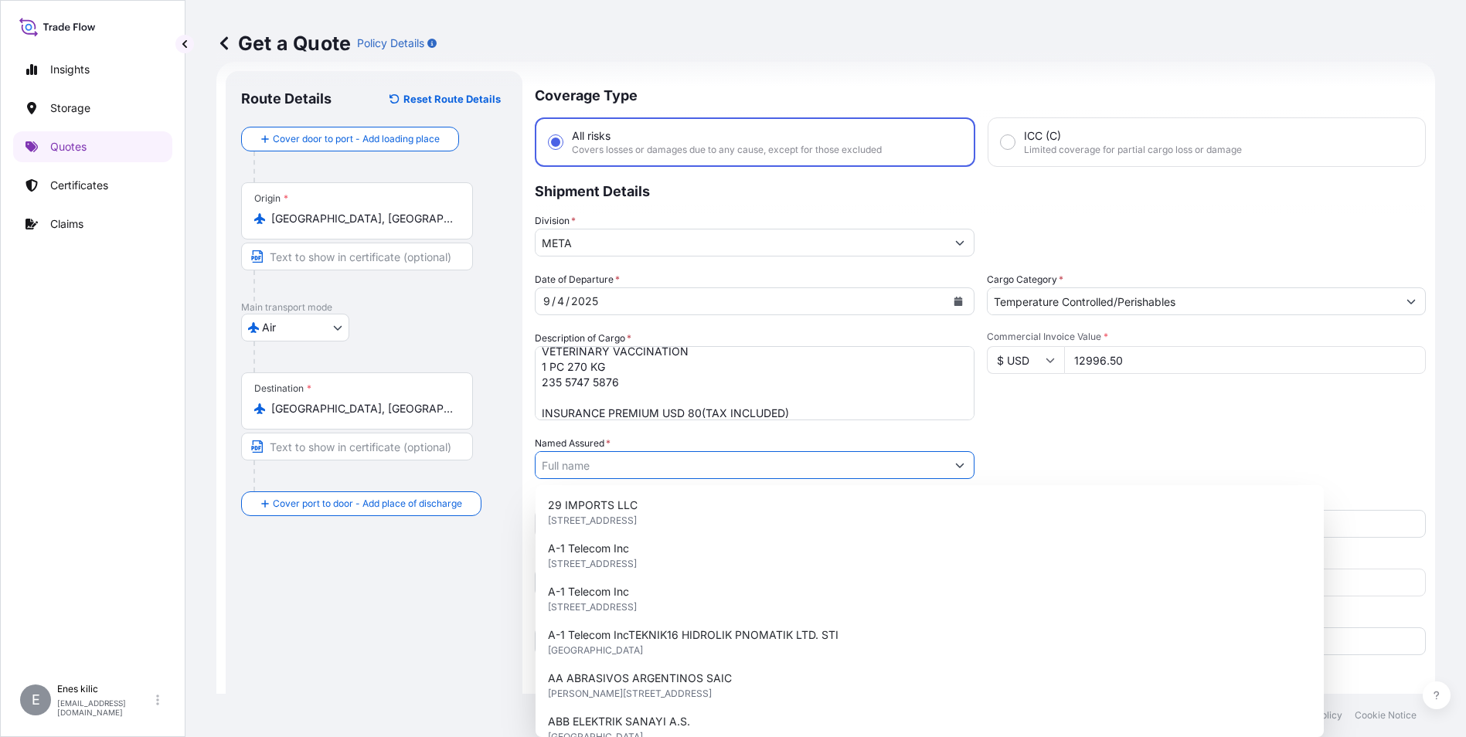
click at [704, 465] on input "Named Assured *" at bounding box center [740, 465] width 410 height 28
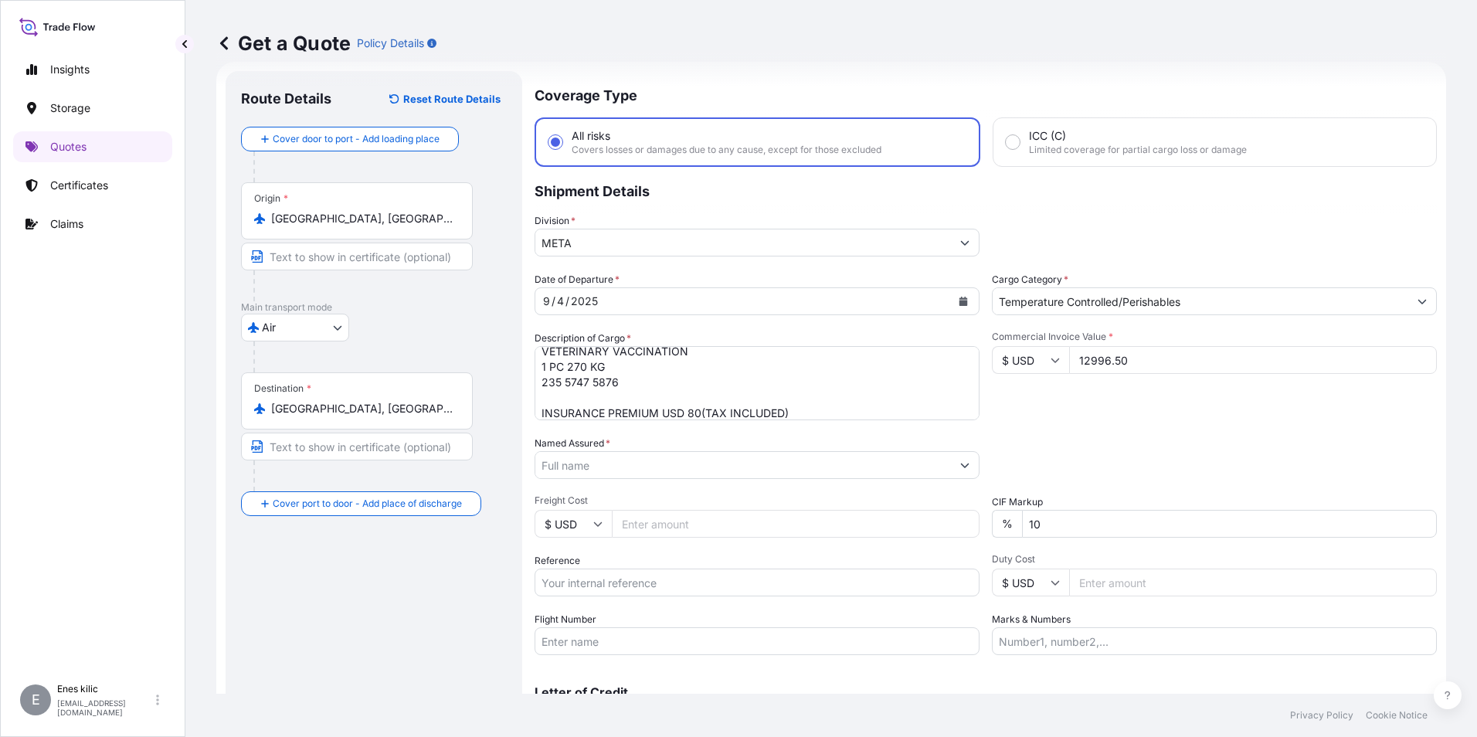
click at [580, 464] on input "Named Assured *" at bounding box center [743, 465] width 416 height 28
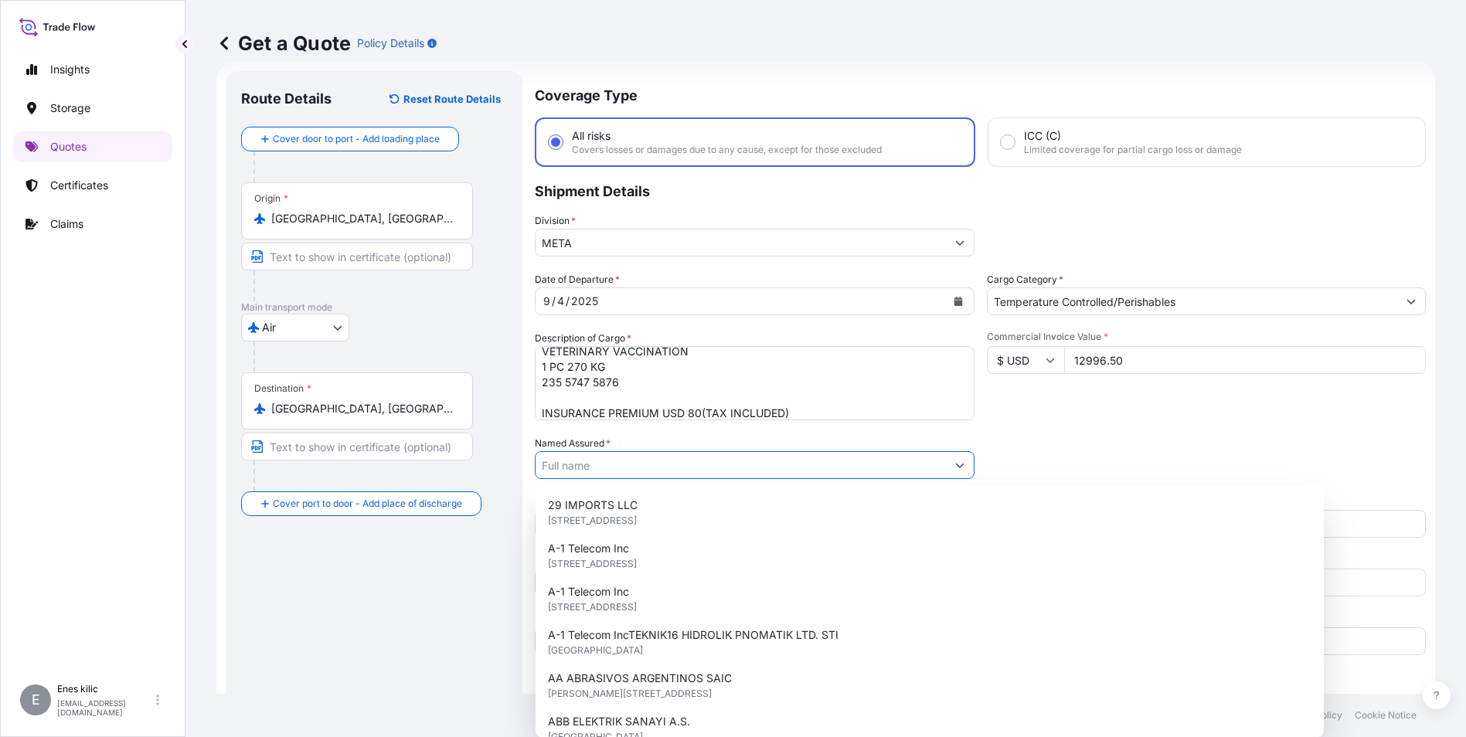
paste input "OSB MAH. 21 SOKAK NO:7/A 35735 KEMALPASA / İZMIR"
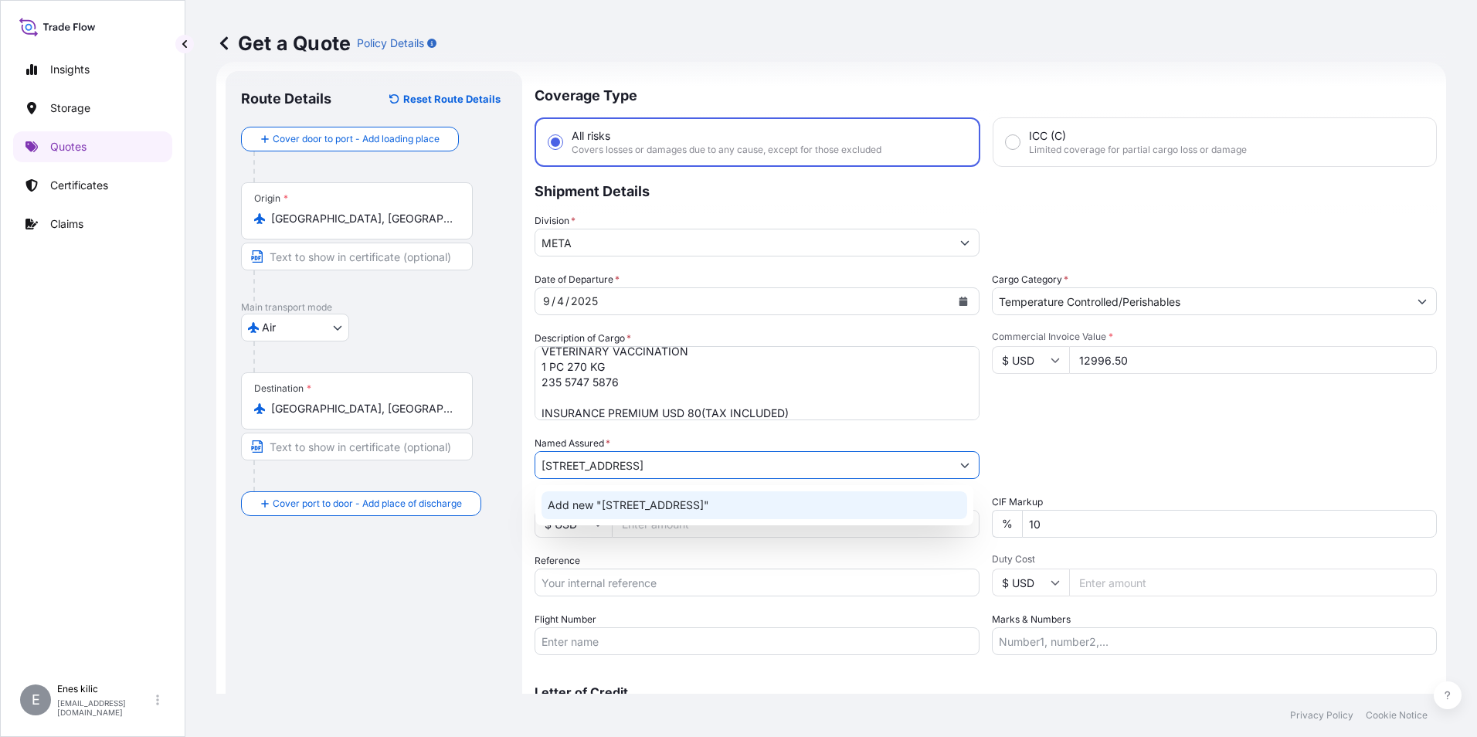
click at [643, 493] on div "Add new "OSB MAH. 21 SOKAK NO:7/A 35735 KEMALPASA / İZMIR"" at bounding box center [755, 505] width 426 height 28
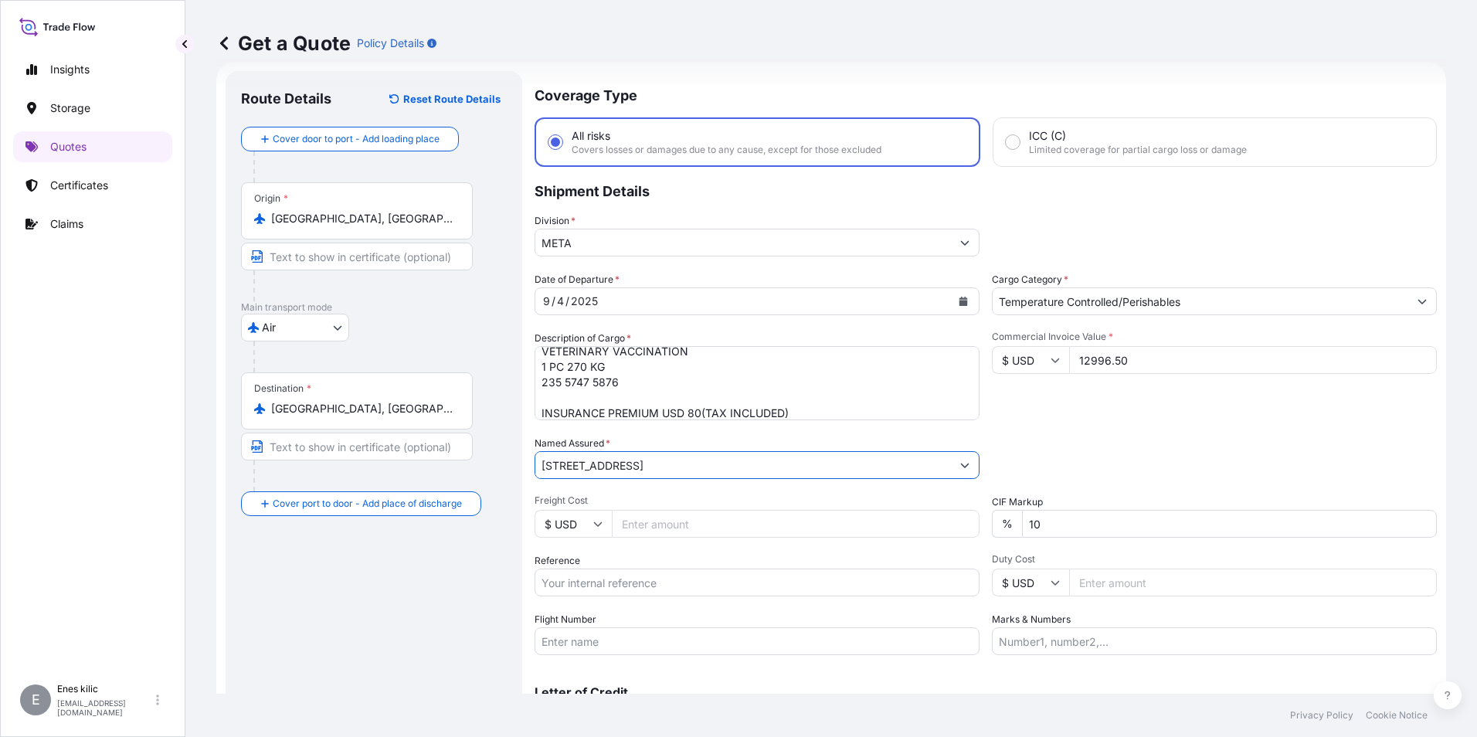
type input "OSB MAH. 21 SOKAK NO:7/A 35735 KEMALPASA / İZMIR"
drag, startPoint x: 684, startPoint y: 581, endPoint x: 668, endPoint y: 600, distance: 24.1
click at [684, 581] on input "Reference" at bounding box center [757, 583] width 445 height 28
click at [671, 584] on input "Reference" at bounding box center [757, 583] width 445 height 28
paste input "2221776807"
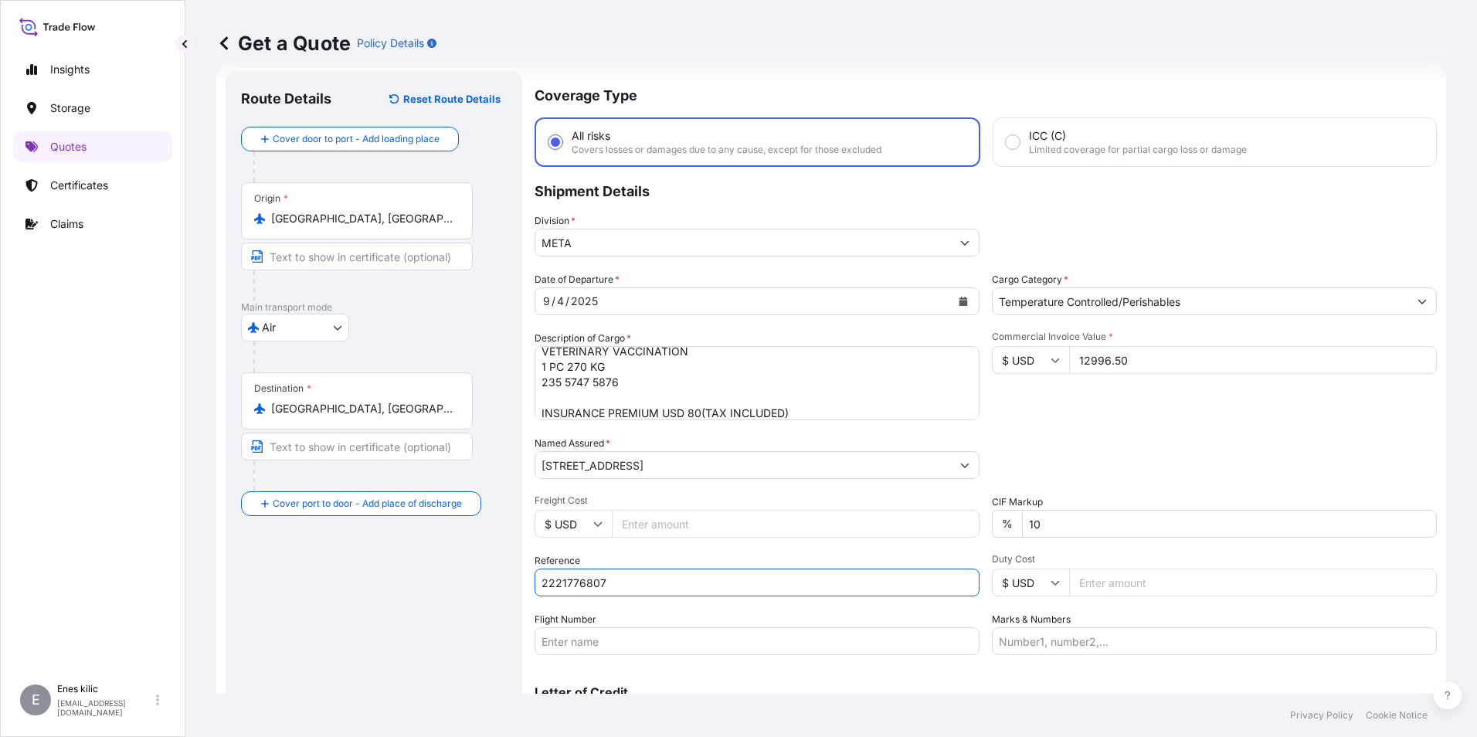
type input "2221776807"
click at [634, 634] on input "Flight Number" at bounding box center [757, 641] width 445 height 28
click at [783, 658] on div "Coverage Type All risks Covers losses or damages due to any cause, except for t…" at bounding box center [986, 420] width 903 height 699
click at [777, 644] on input "Flight Number" at bounding box center [757, 641] width 445 height 28
click at [671, 634] on input "Flight Number" at bounding box center [757, 641] width 445 height 28
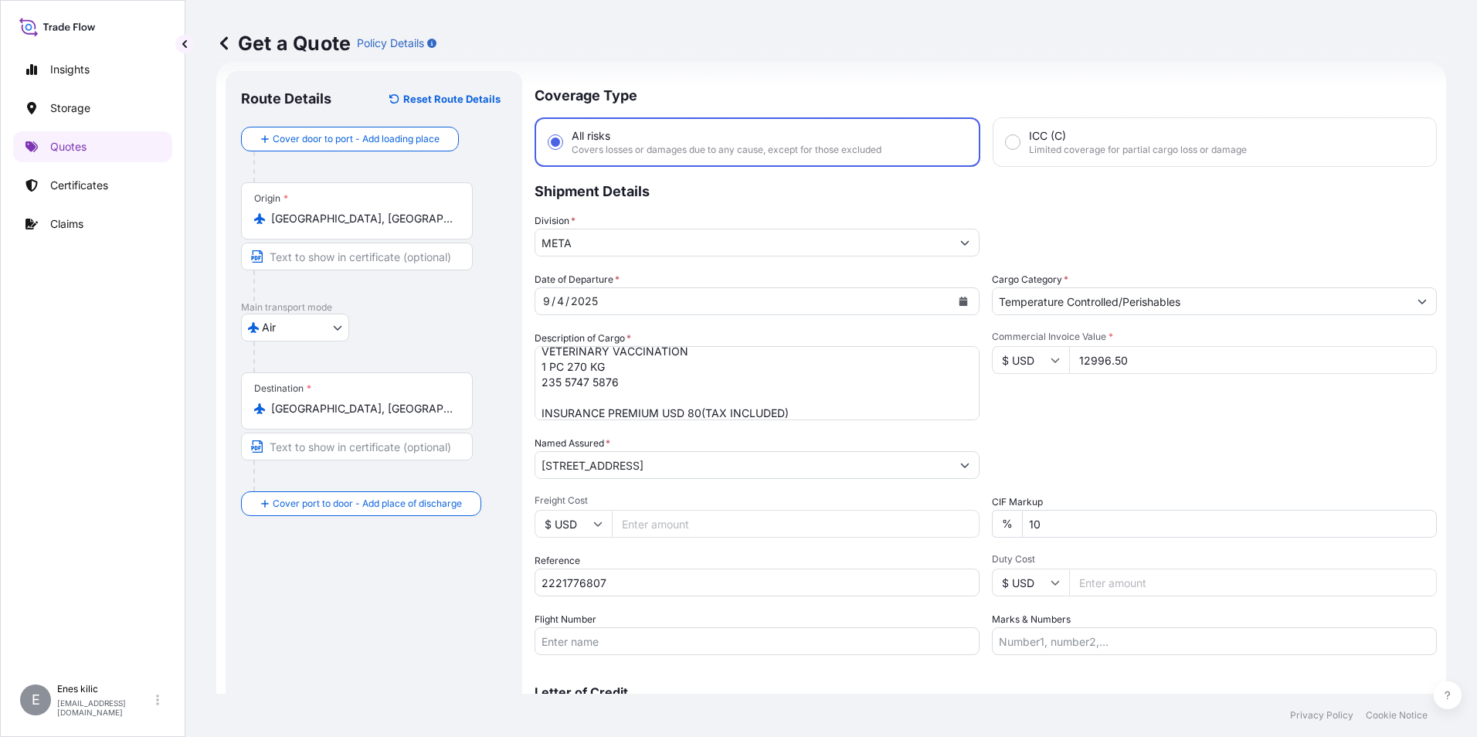
paste input "TK"
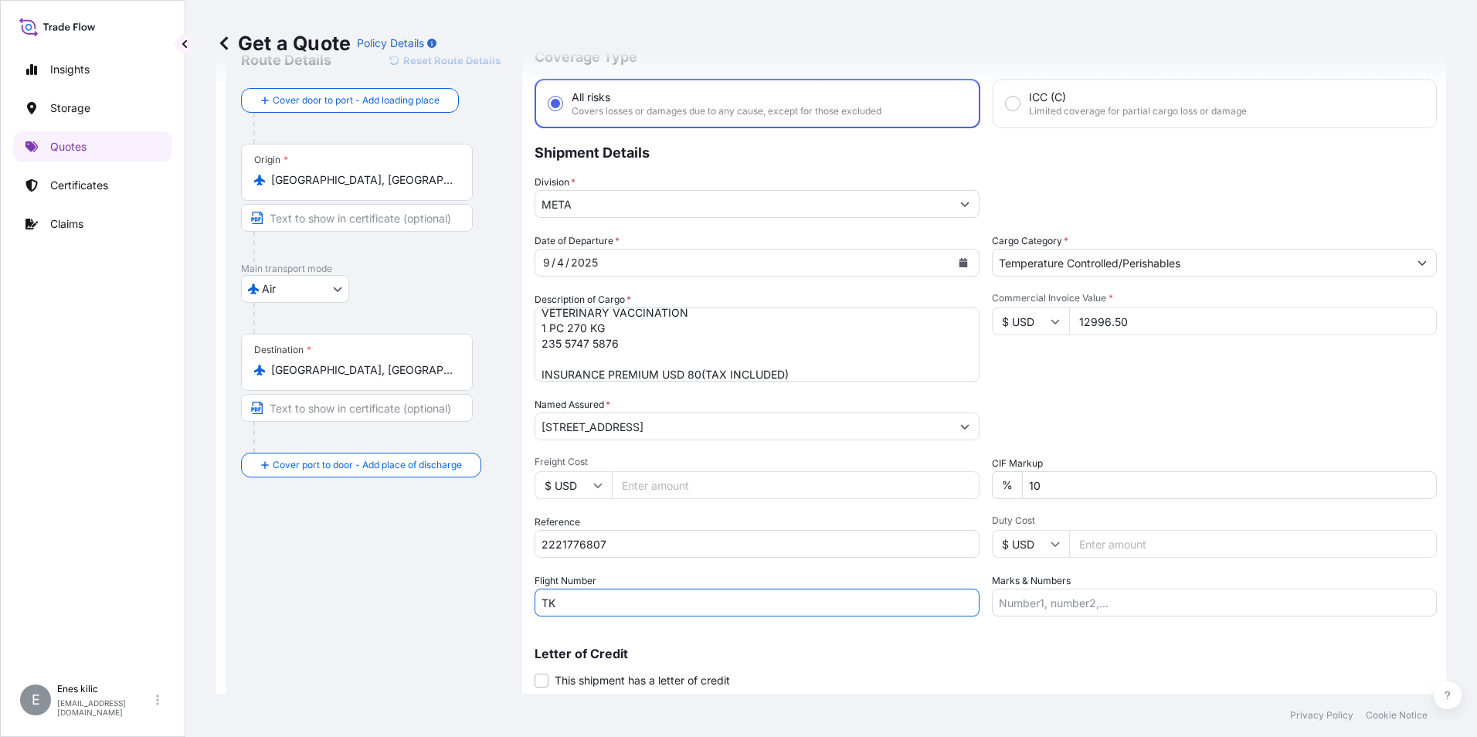
scroll to position [110, 0]
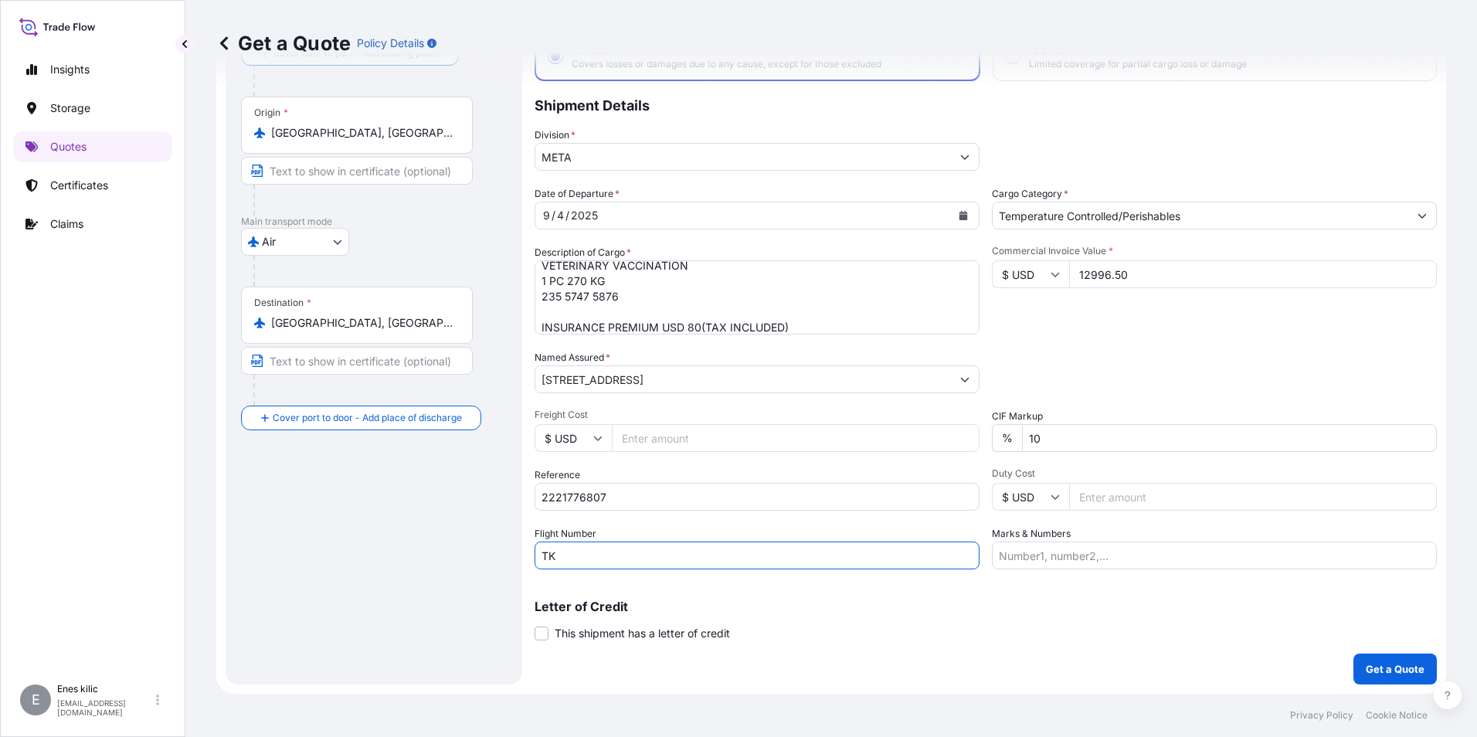
type input "TK"
click at [1073, 569] on div "Coverage Type All risks Covers losses or damages due to any cause, except for t…" at bounding box center [986, 334] width 903 height 699
click at [1075, 600] on p "Letter of Credit" at bounding box center [986, 606] width 903 height 12
click at [1375, 657] on button "Get a Quote" at bounding box center [1395, 669] width 83 height 31
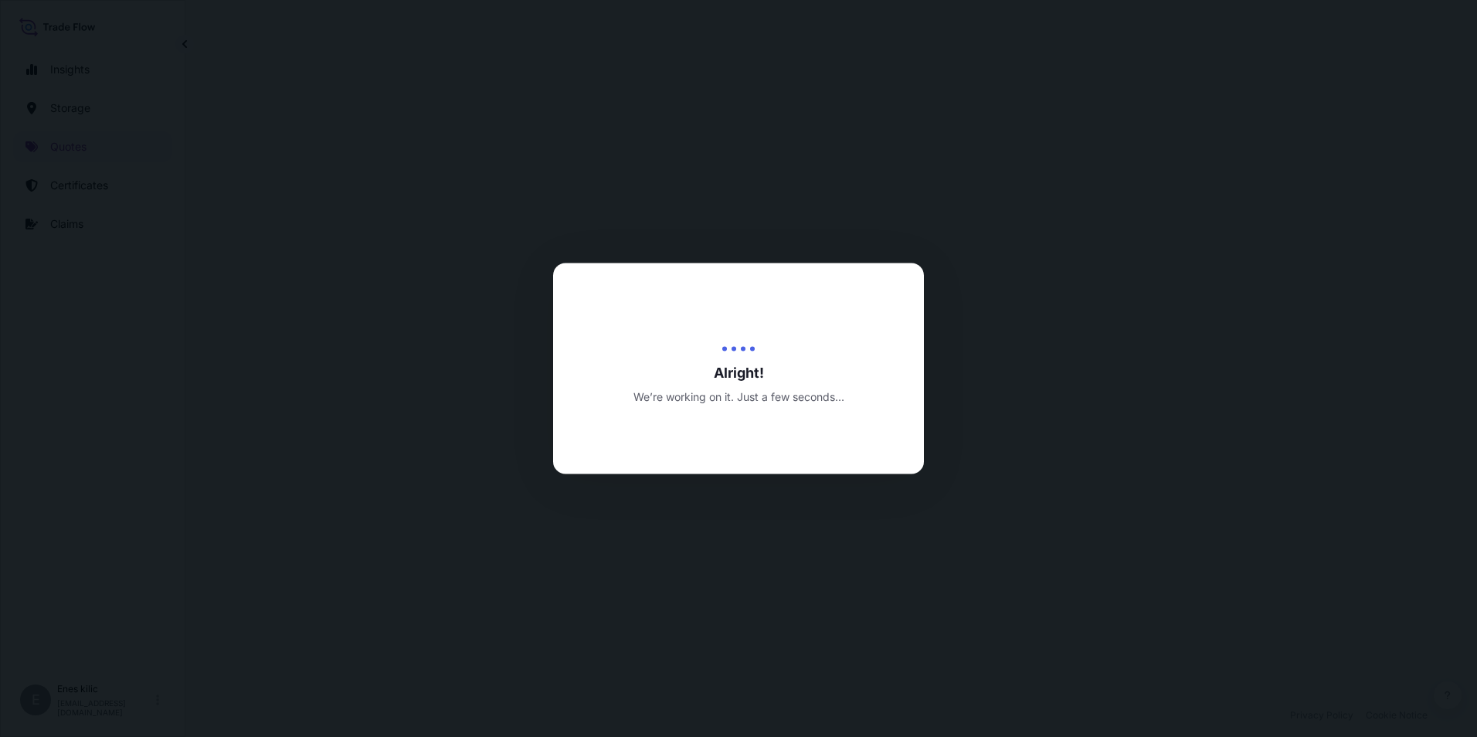
select select "Air"
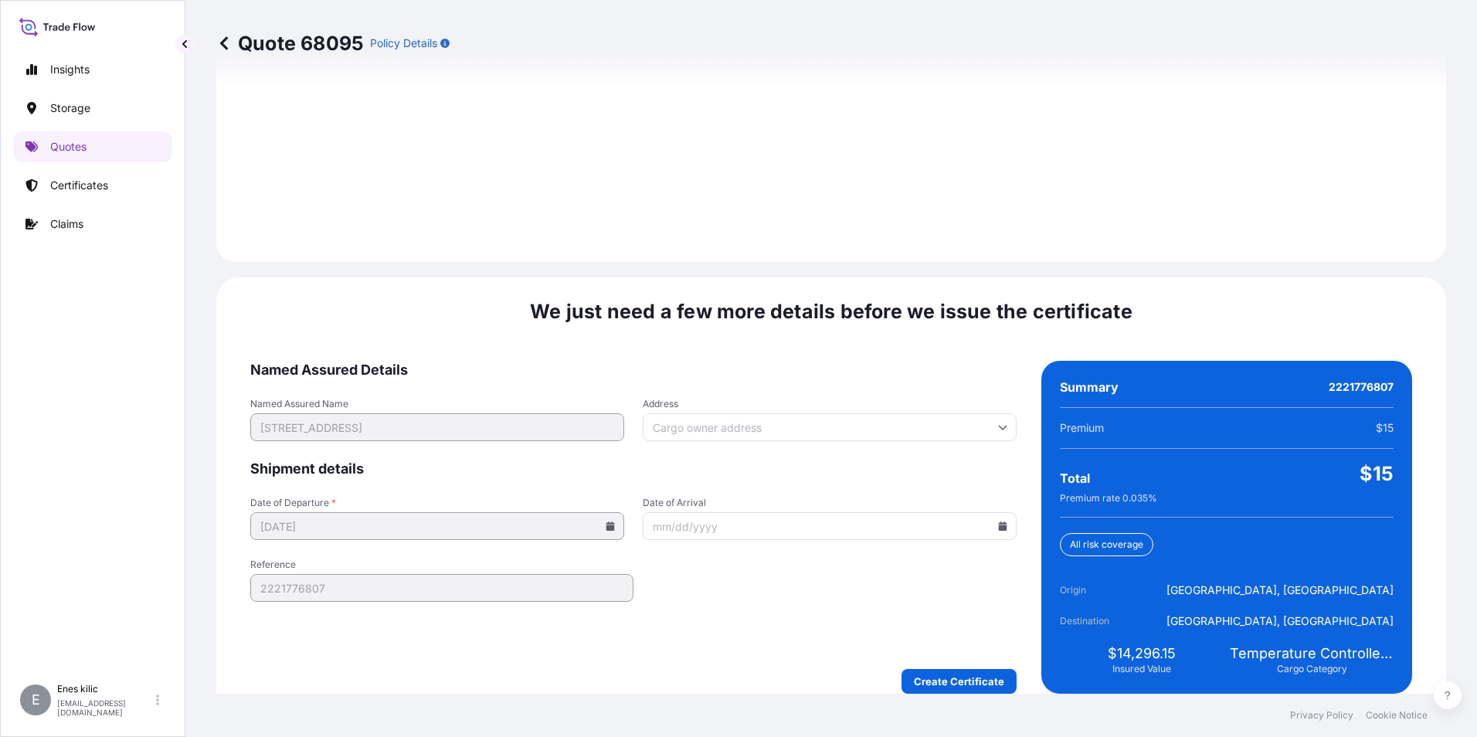
scroll to position [2422, 0]
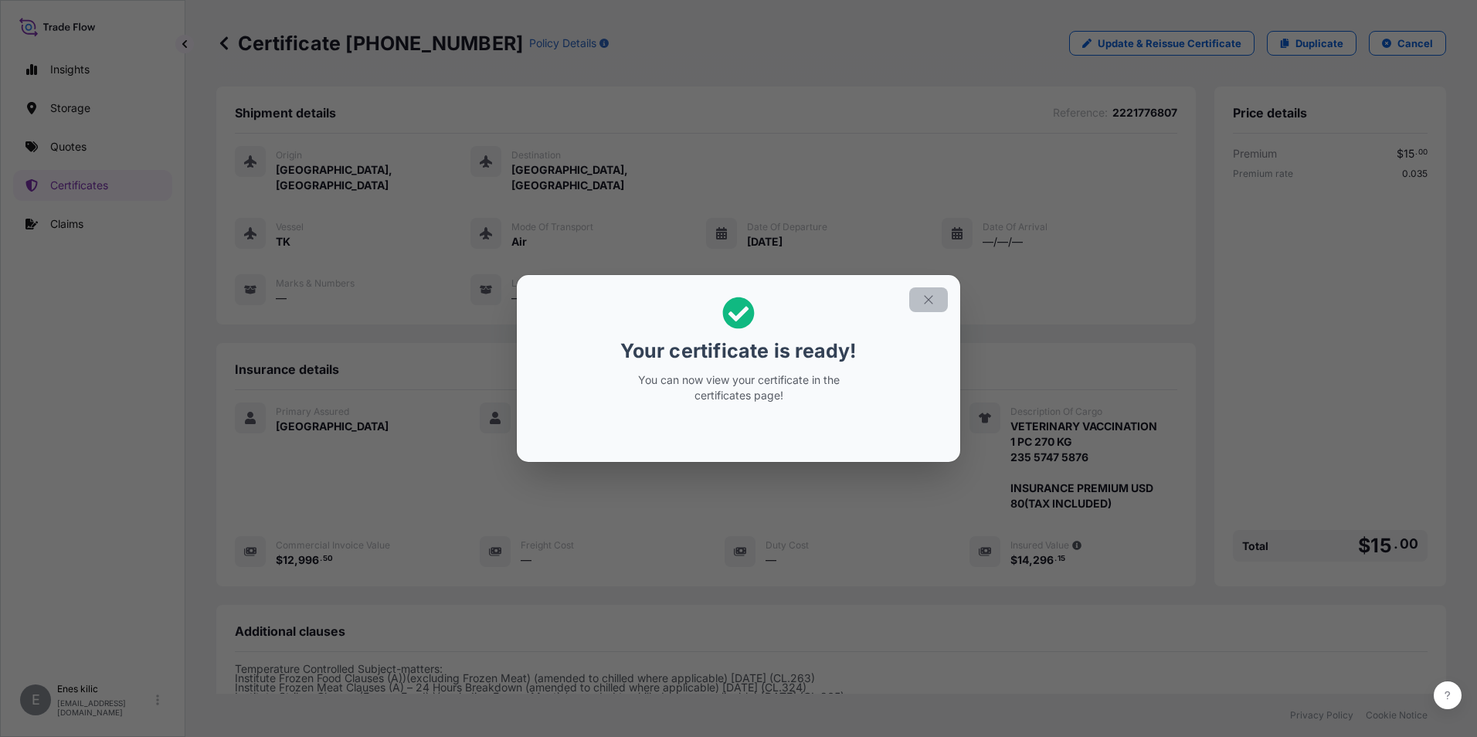
click at [931, 305] on icon "button" at bounding box center [929, 300] width 14 height 14
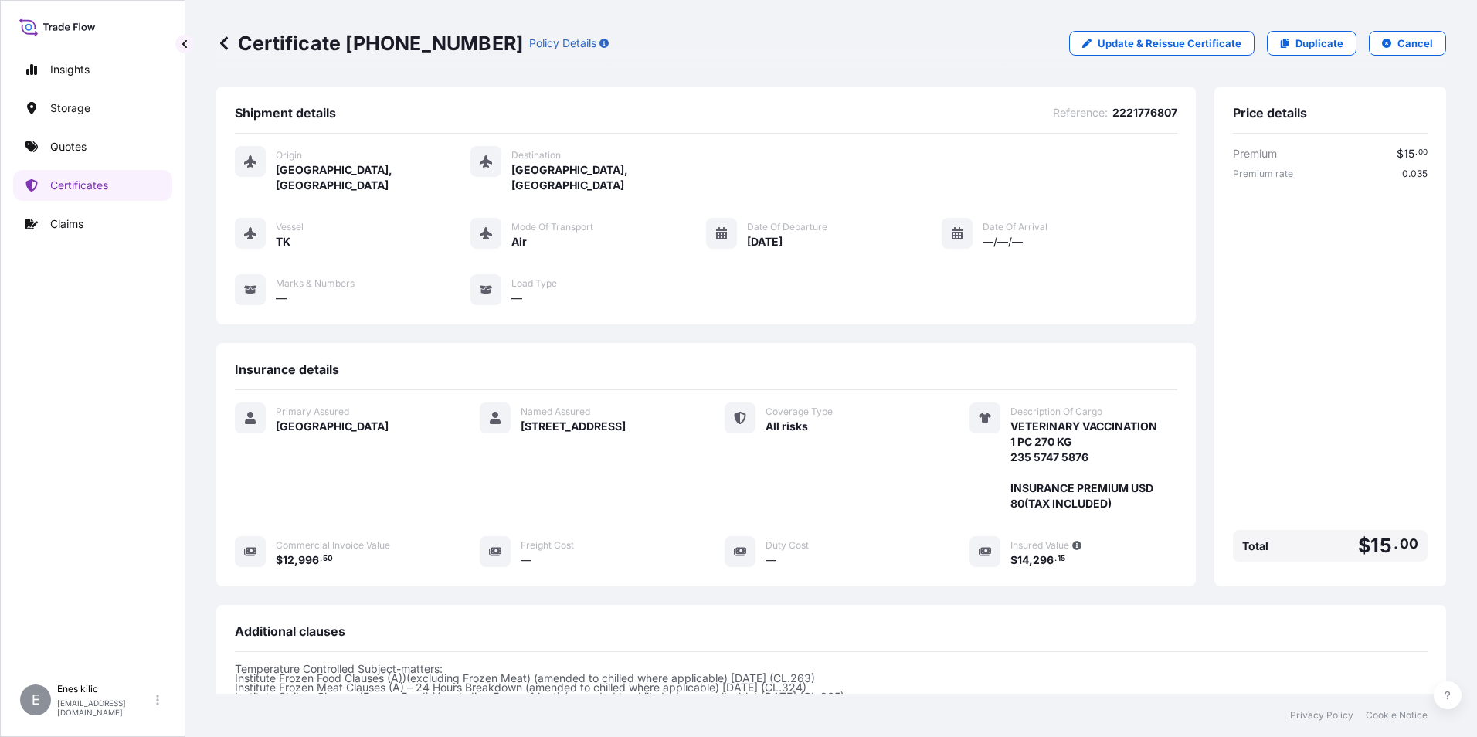
click at [1224, 50] on p "Update & Reissue Certificate" at bounding box center [1170, 43] width 144 height 15
select select "Air"
select select "31600"
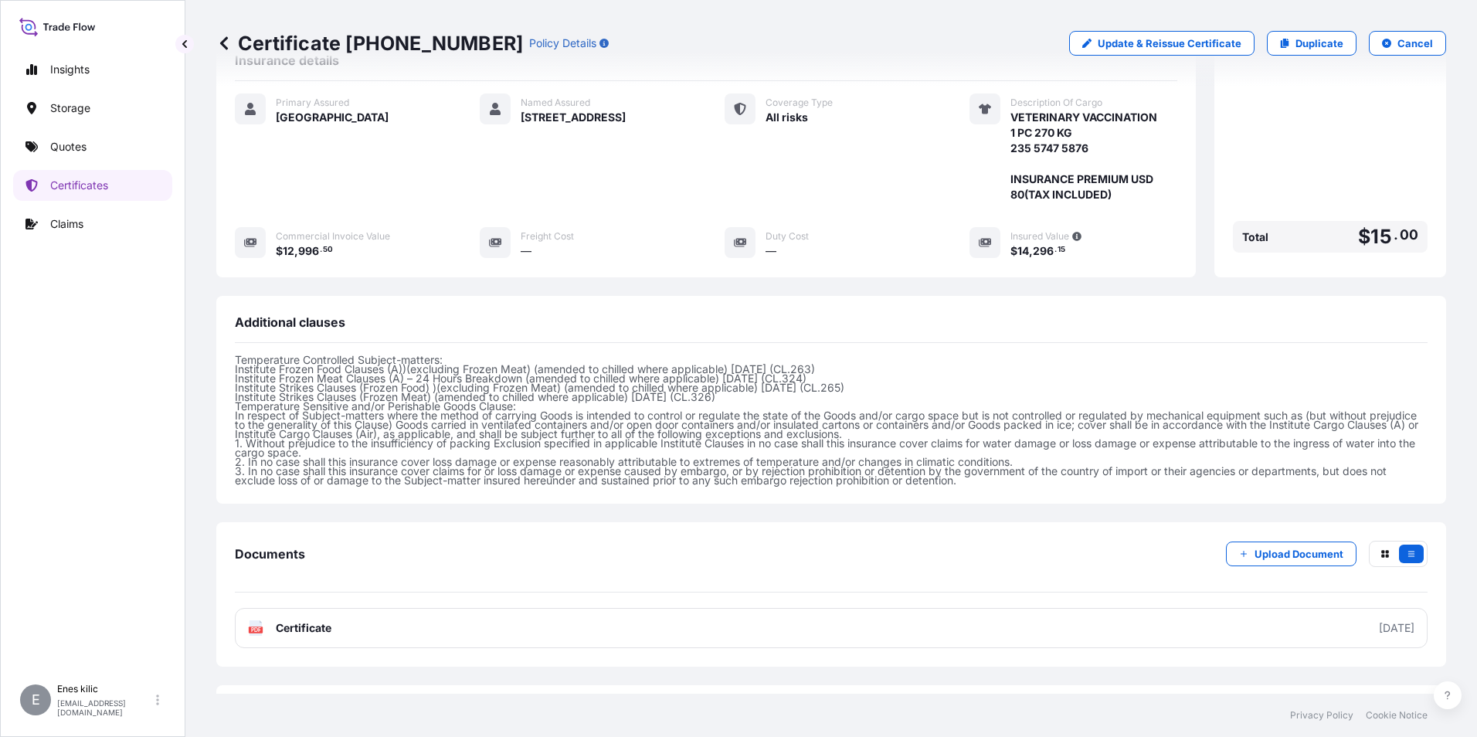
scroll to position [363, 0]
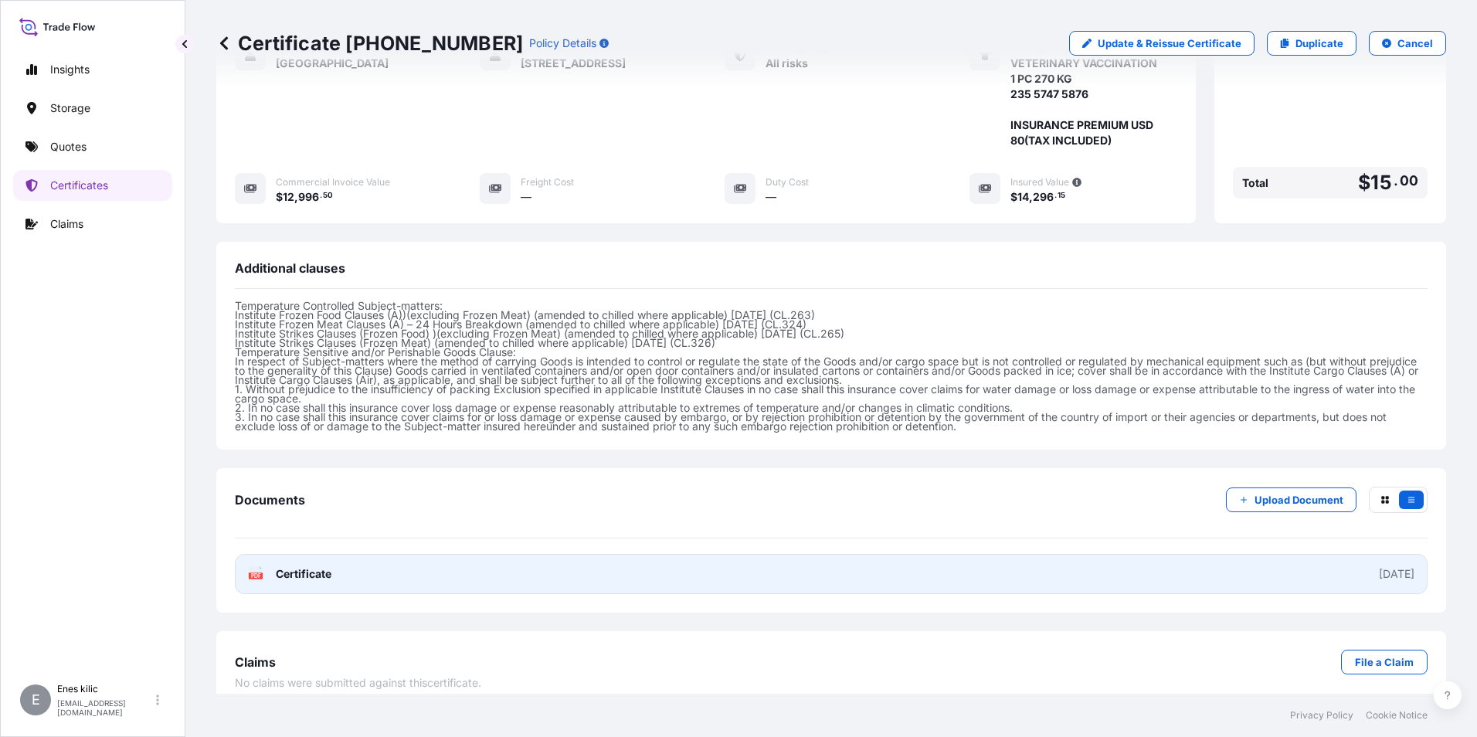
click at [368, 562] on link "PDF Certificate 2025-09-04" at bounding box center [831, 574] width 1193 height 40
